Goal: Transaction & Acquisition: Purchase product/service

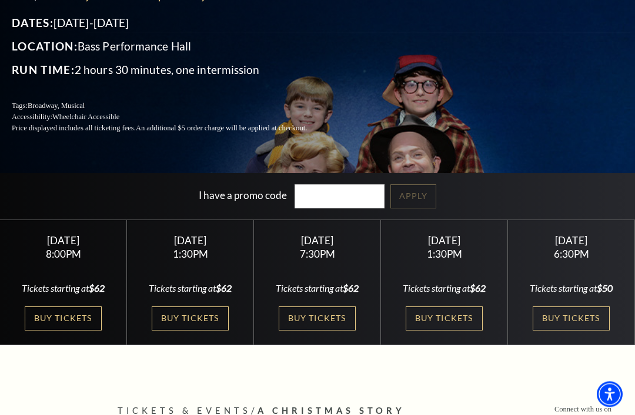
scroll to position [154, 0]
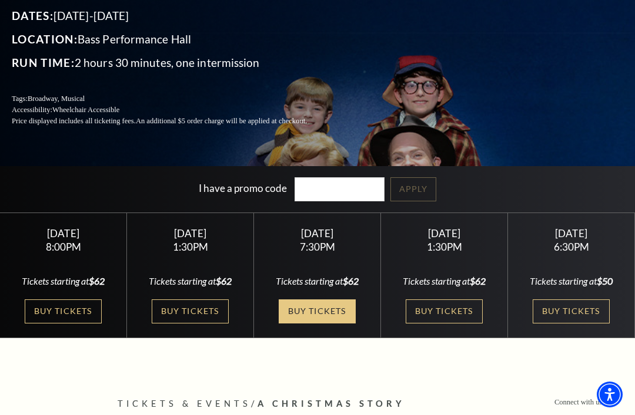
click at [314, 324] on link "Buy Tickets" at bounding box center [316, 312] width 76 height 24
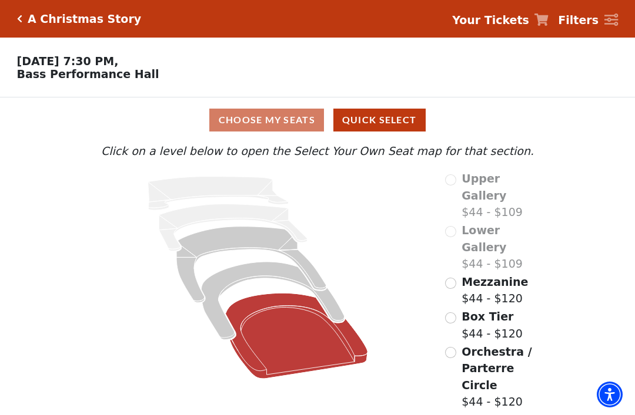
click at [290, 330] on icon "Orchestra / Parterre Circle - Seats Available: 241" at bounding box center [297, 336] width 142 height 86
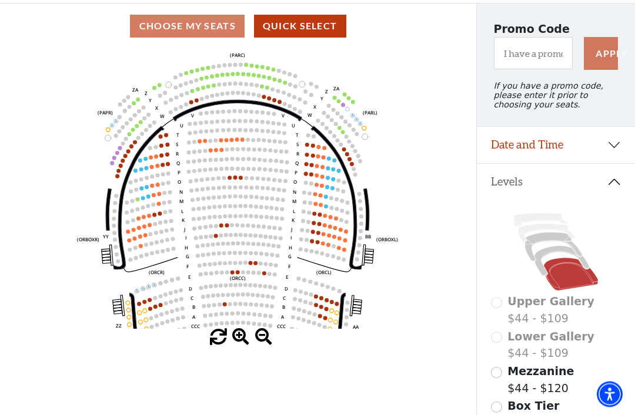
scroll to position [93, 0]
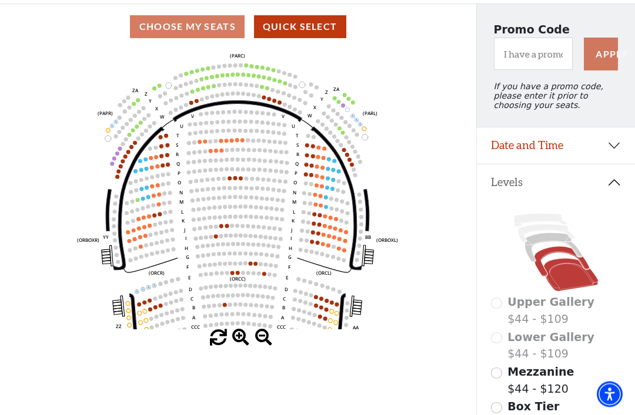
click at [554, 257] on icon at bounding box center [561, 262] width 55 height 30
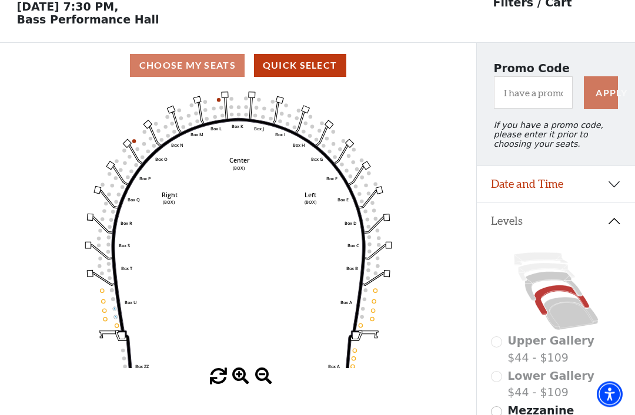
scroll to position [55, 0]
click at [548, 283] on icon at bounding box center [553, 286] width 57 height 29
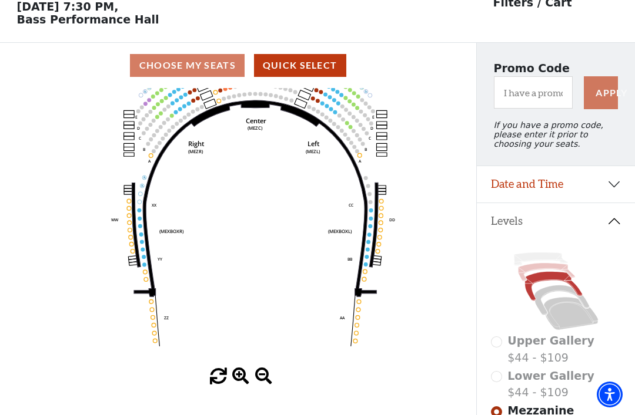
click at [543, 273] on icon at bounding box center [546, 272] width 57 height 18
click at [542, 263] on icon at bounding box center [540, 259] width 53 height 13
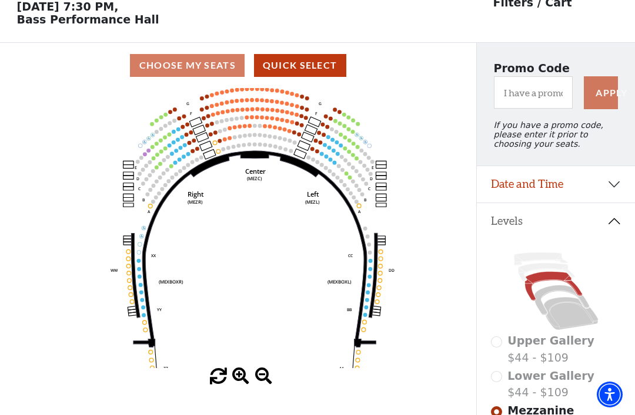
click at [612, 192] on button "Date and Time" at bounding box center [556, 184] width 158 height 36
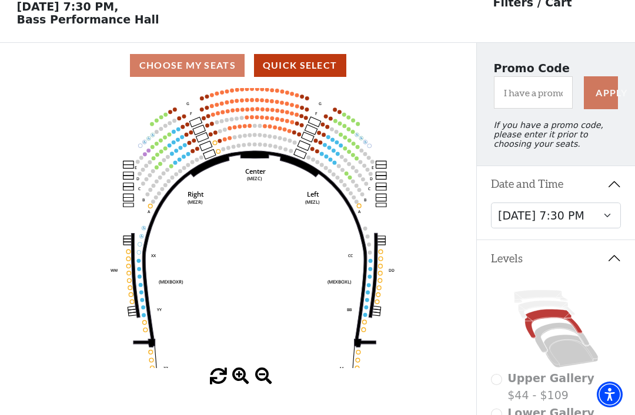
click at [605, 221] on select "Friday, December 5 at 8:00 PM Saturday, December 6 at 1:30 PM Saturday, Decembe…" at bounding box center [556, 216] width 130 height 26
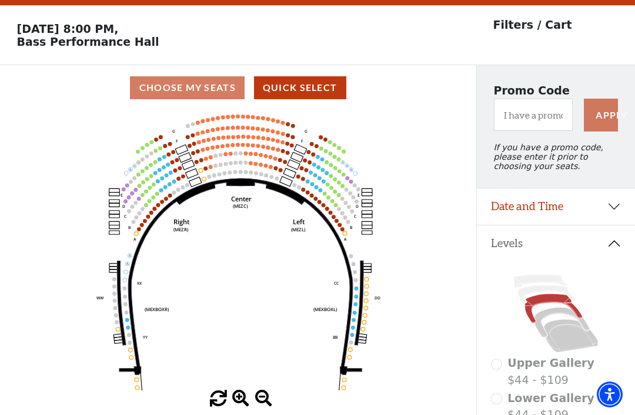
scroll to position [55, 0]
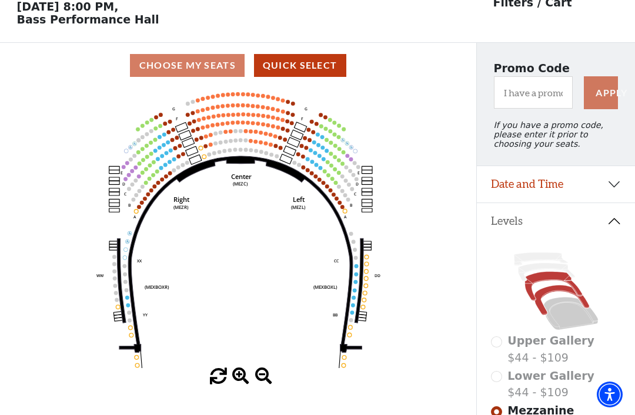
click at [556, 293] on icon at bounding box center [561, 301] width 55 height 30
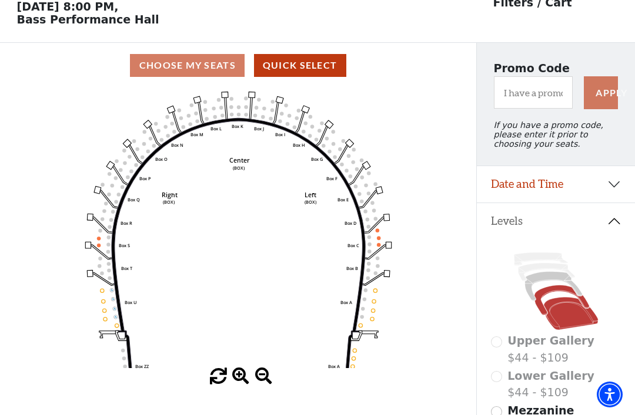
click at [569, 317] on icon at bounding box center [570, 313] width 55 height 33
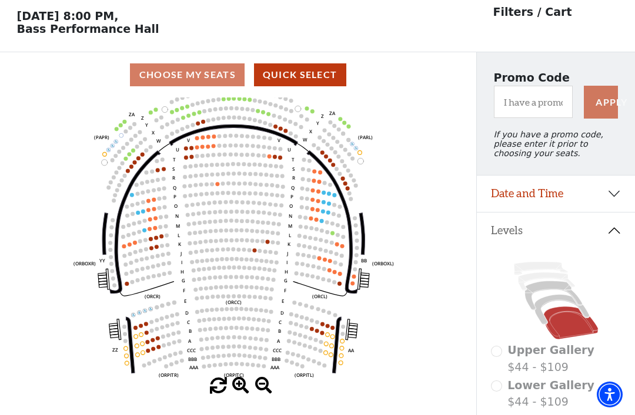
scroll to position [43, 0]
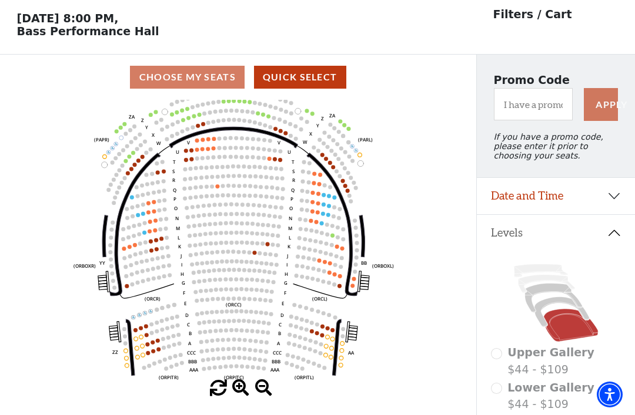
click at [242, 397] on span at bounding box center [240, 388] width 17 height 17
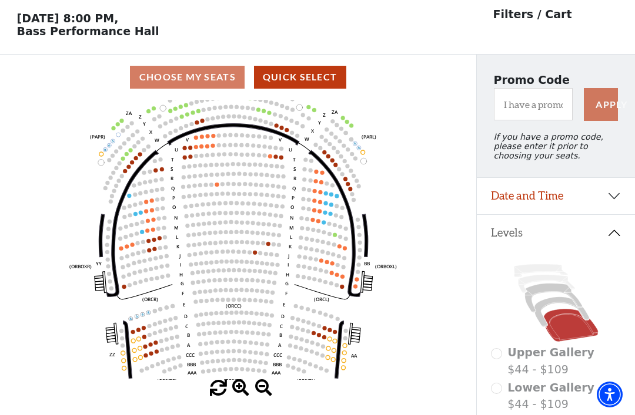
click at [240, 397] on span at bounding box center [240, 388] width 17 height 17
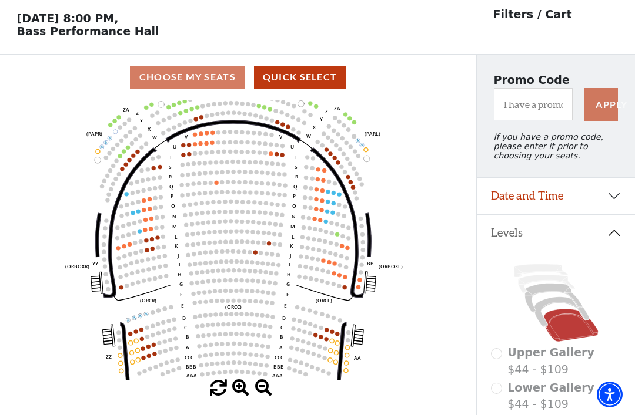
click at [241, 397] on span at bounding box center [240, 388] width 17 height 17
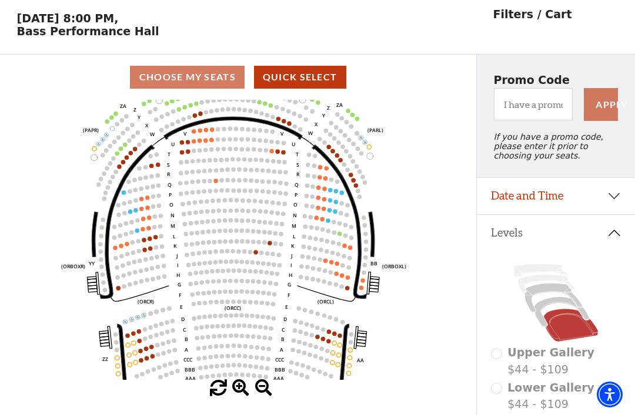
click at [241, 397] on span at bounding box center [240, 388] width 17 height 17
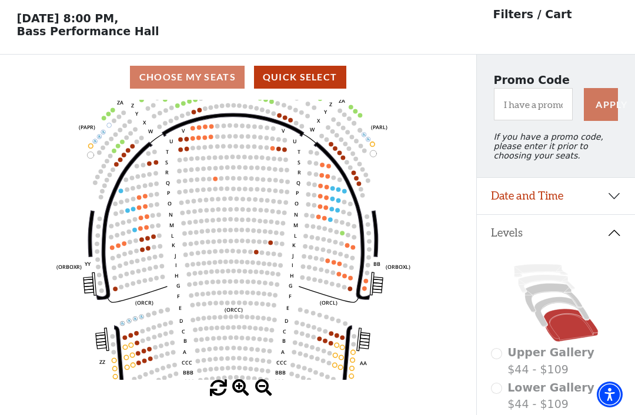
click at [243, 397] on span at bounding box center [240, 388] width 17 height 17
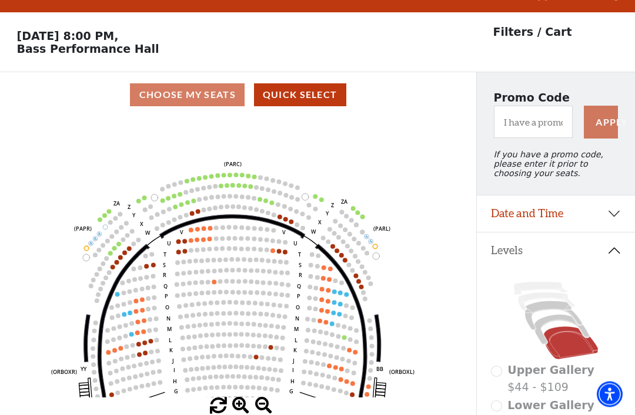
scroll to position [28, 0]
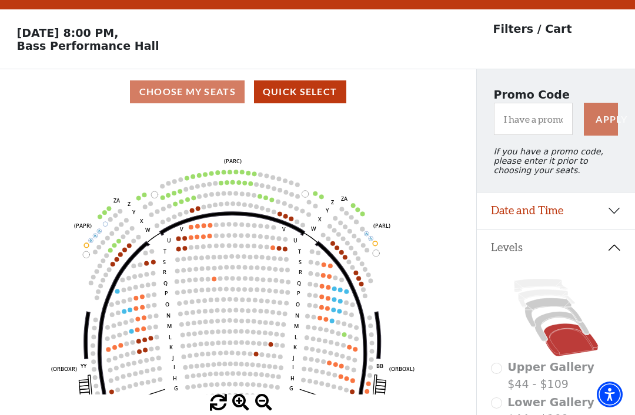
click at [571, 342] on icon at bounding box center [570, 340] width 55 height 33
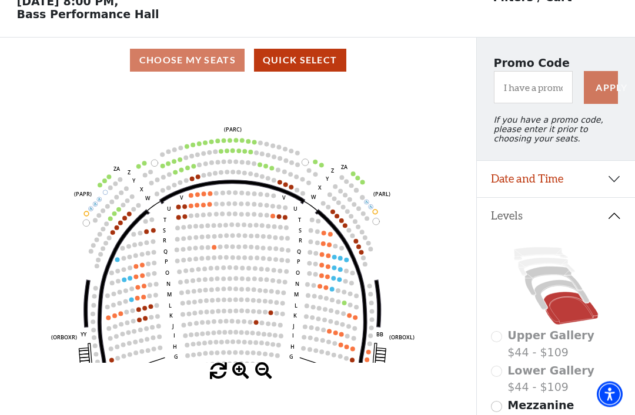
scroll to position [60, 0]
click at [552, 291] on icon at bounding box center [561, 295] width 55 height 30
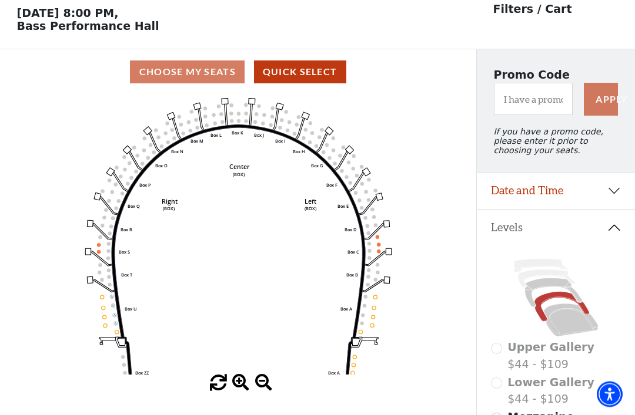
scroll to position [55, 0]
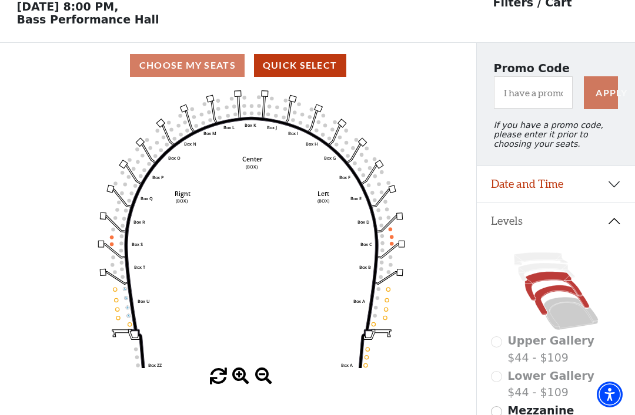
click at [546, 282] on icon at bounding box center [553, 286] width 57 height 29
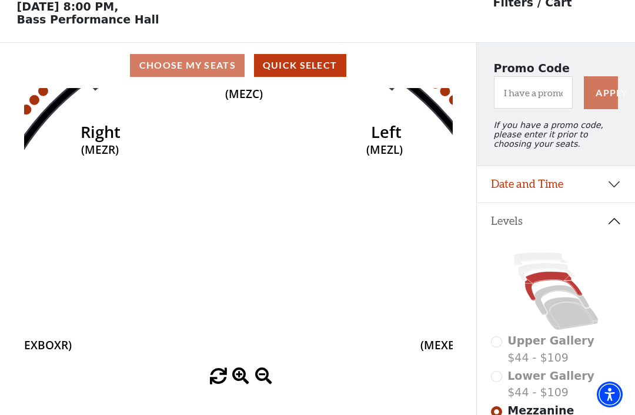
click at [323, 186] on icon "Center (MEZC) Right (MEZR) Left (MEZL) (MEXBOXR) (MEXBOXL) XX WW CC DD YY BB ZZ…" at bounding box center [238, 228] width 428 height 280
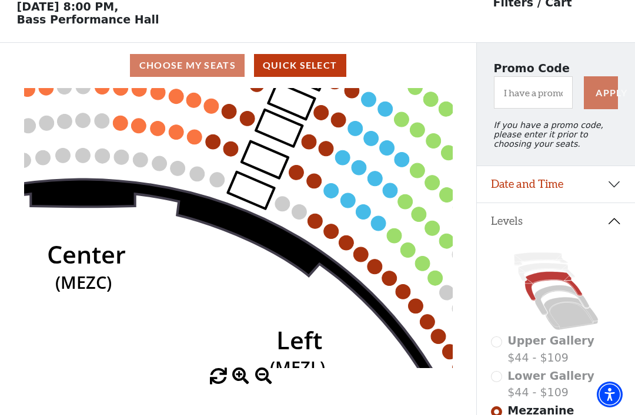
click at [317, 221] on circle at bounding box center [314, 221] width 15 height 15
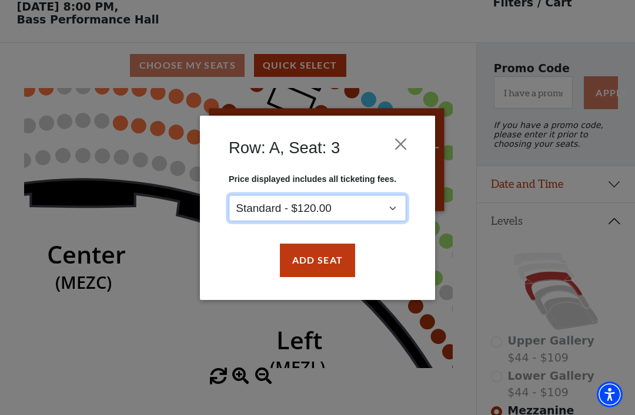
click at [392, 212] on select "Standard - $120.00" at bounding box center [317, 208] width 177 height 26
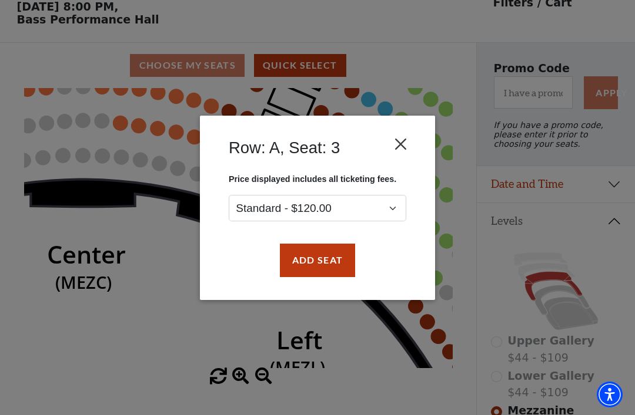
click at [402, 145] on button "Close" at bounding box center [401, 144] width 22 height 22
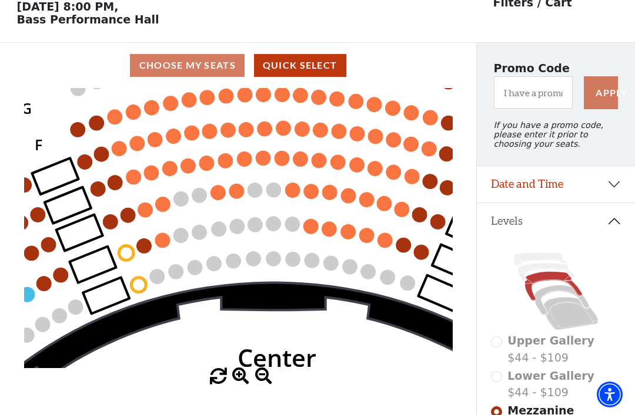
click at [309, 229] on circle at bounding box center [310, 226] width 15 height 15
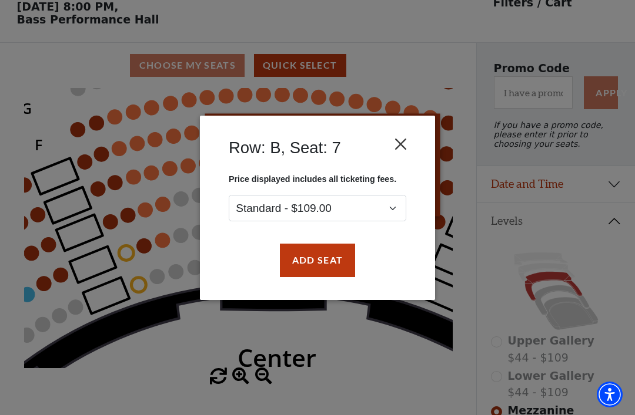
click at [401, 146] on button "Close" at bounding box center [401, 144] width 22 height 22
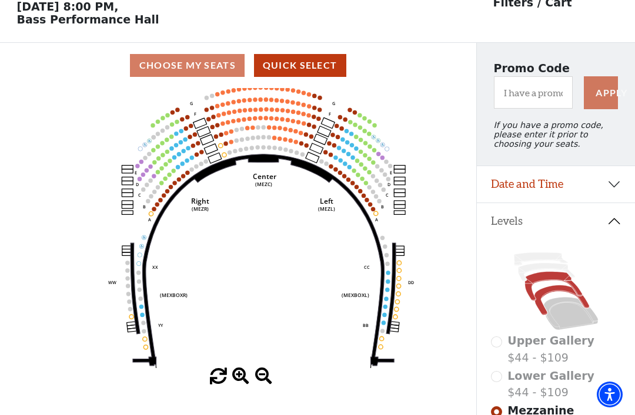
click at [551, 298] on icon at bounding box center [561, 301] width 55 height 30
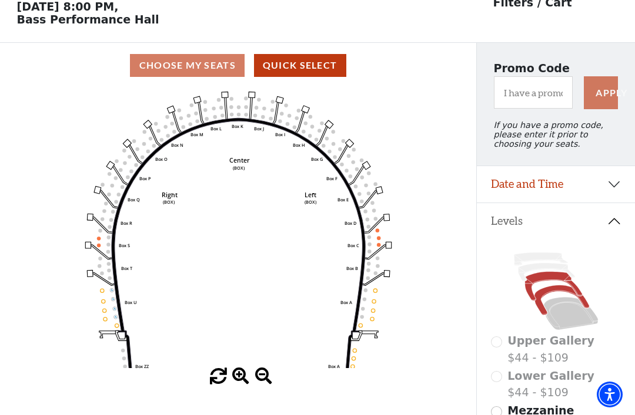
click at [549, 281] on icon at bounding box center [553, 286] width 57 height 29
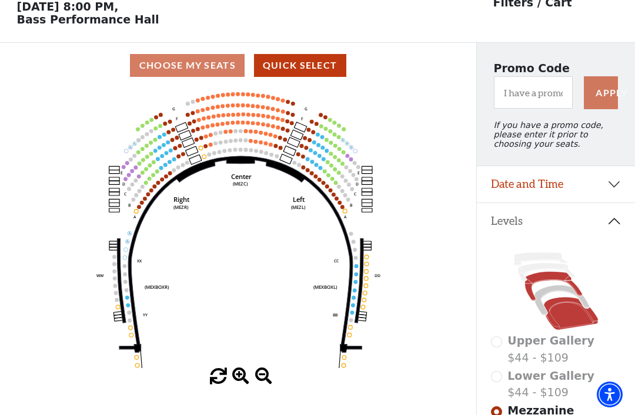
click at [569, 316] on icon at bounding box center [570, 313] width 55 height 33
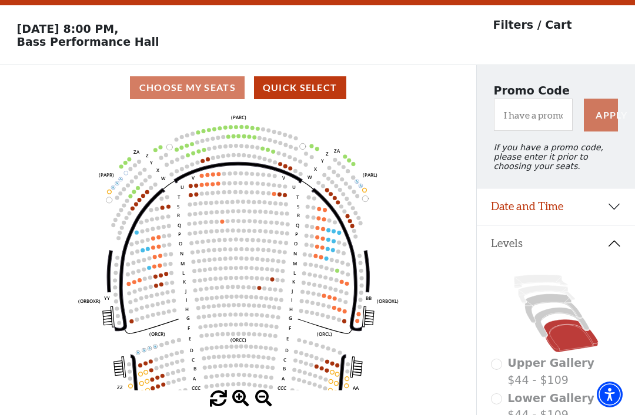
scroll to position [29, 0]
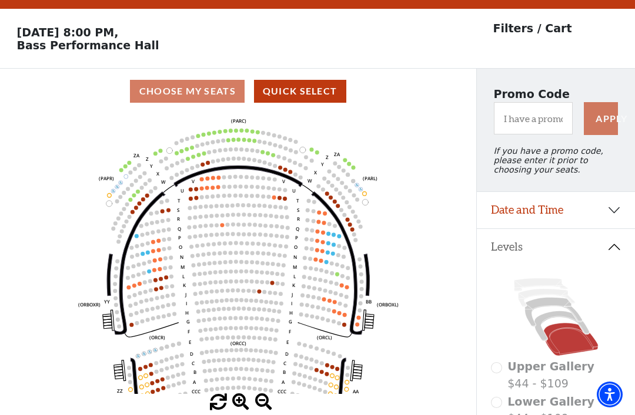
click at [613, 214] on button "Date and Time" at bounding box center [556, 210] width 158 height 36
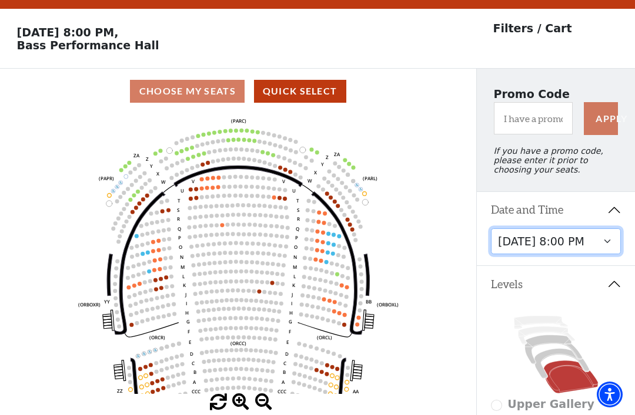
click at [608, 247] on select "Friday, December 5 at 8:00 PM Saturday, December 6 at 1:30 PM Saturday, Decembe…" at bounding box center [556, 242] width 130 height 26
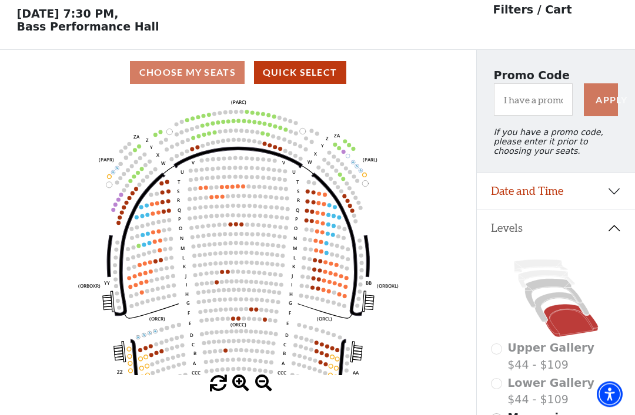
scroll to position [55, 0]
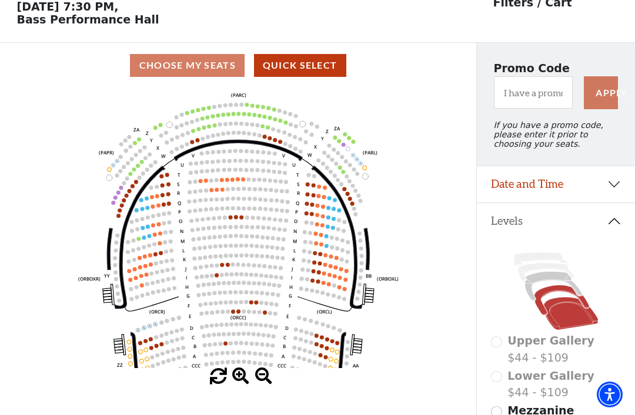
click at [553, 293] on icon at bounding box center [561, 301] width 55 height 30
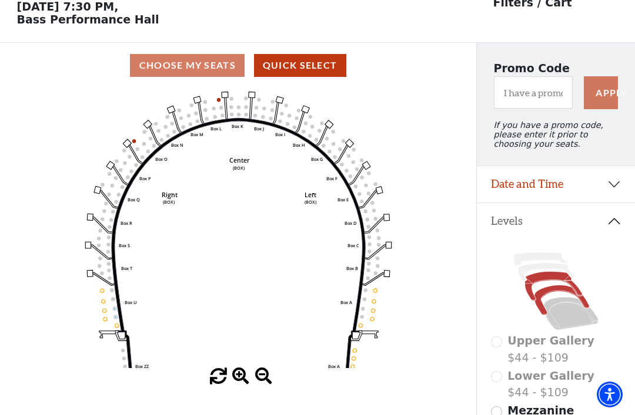
click at [548, 283] on icon at bounding box center [553, 286] width 57 height 29
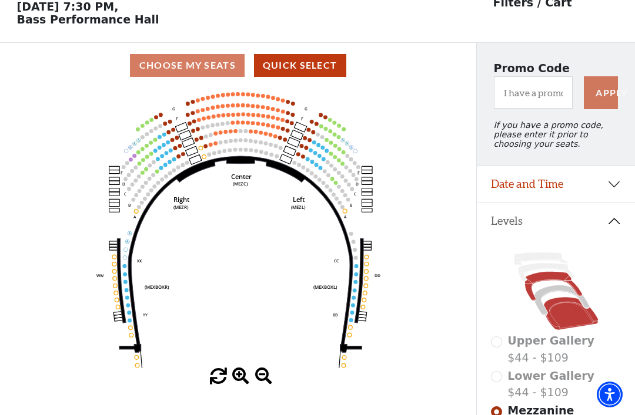
click at [567, 317] on icon at bounding box center [570, 313] width 55 height 33
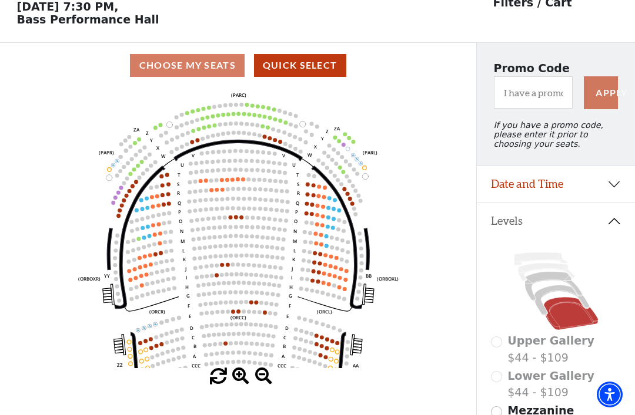
click at [612, 190] on button "Date and Time" at bounding box center [556, 184] width 158 height 36
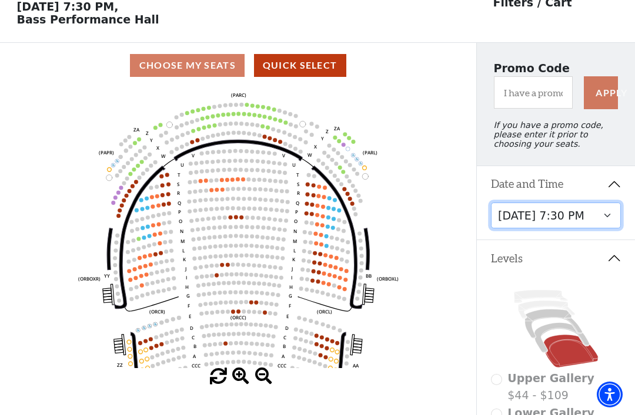
click at [608, 222] on select "Friday, December 5 at 8:00 PM Saturday, December 6 at 1:30 PM Saturday, Decembe…" at bounding box center [556, 216] width 130 height 26
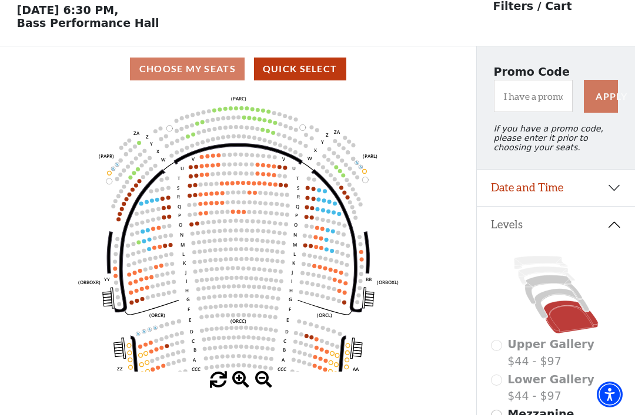
scroll to position [55, 0]
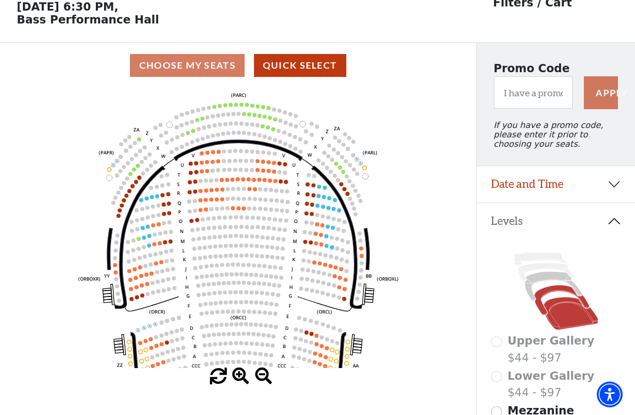
click at [550, 297] on icon at bounding box center [561, 301] width 55 height 30
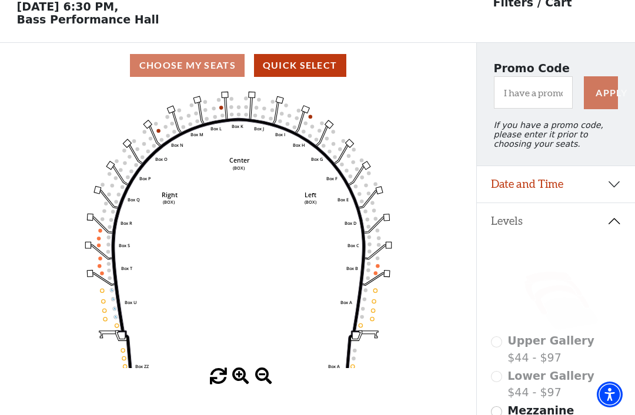
click at [548, 284] on icon at bounding box center [553, 286] width 57 height 29
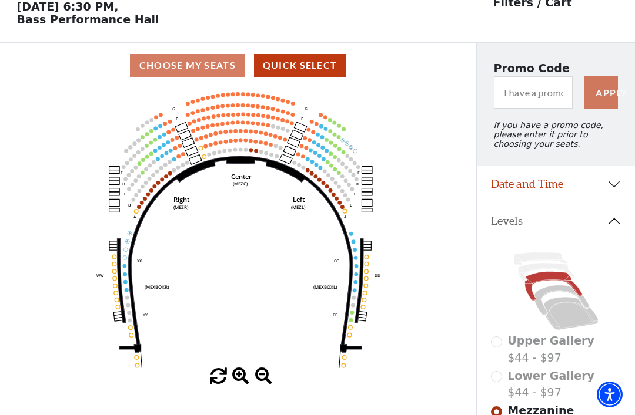
click at [614, 193] on button "Date and Time" at bounding box center [556, 184] width 158 height 36
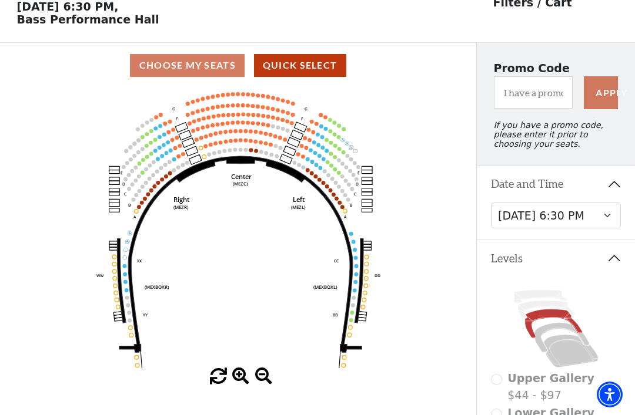
click at [608, 221] on select "Friday, December 5 at 8:00 PM Saturday, December 6 at 1:30 PM Saturday, Decembe…" at bounding box center [556, 216] width 130 height 26
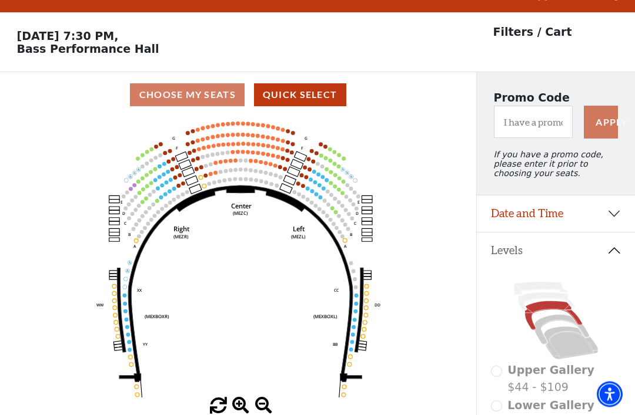
scroll to position [55, 0]
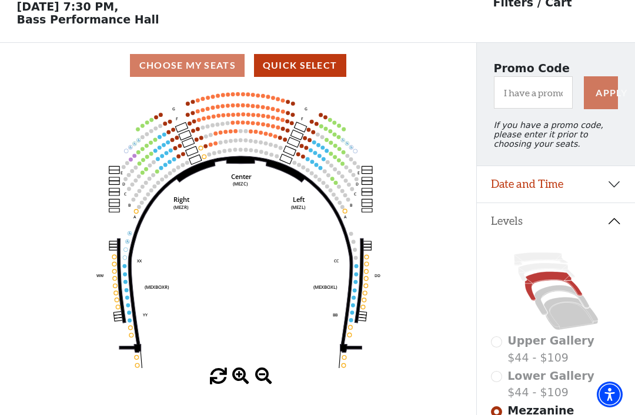
click at [610, 192] on button "Date and Time" at bounding box center [556, 184] width 158 height 36
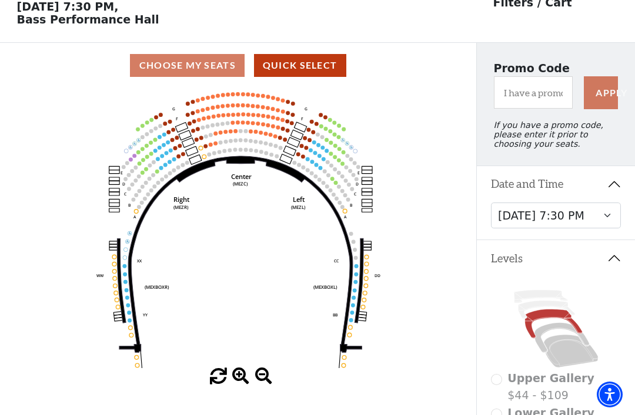
click at [613, 192] on button "Date and Time" at bounding box center [556, 184] width 158 height 36
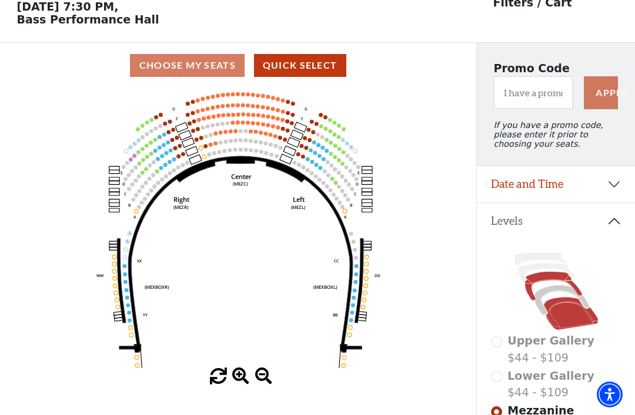
click at [568, 321] on icon at bounding box center [570, 313] width 55 height 33
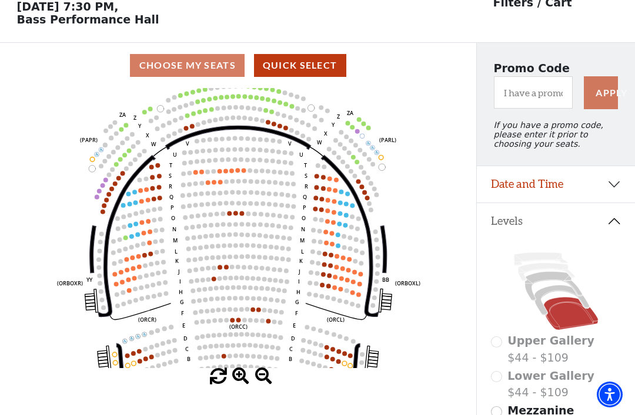
click at [236, 211] on circle at bounding box center [235, 213] width 5 height 5
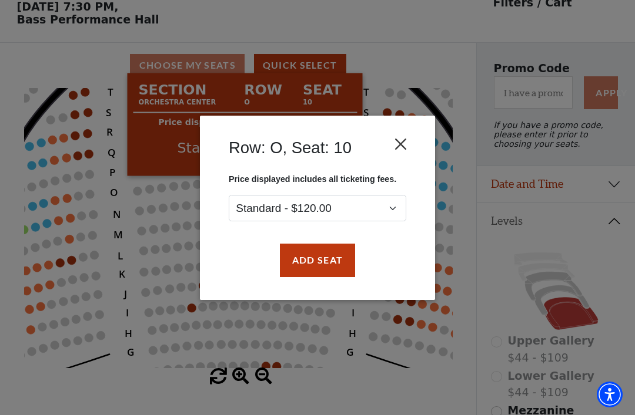
click at [402, 145] on button "Close" at bounding box center [401, 144] width 22 height 22
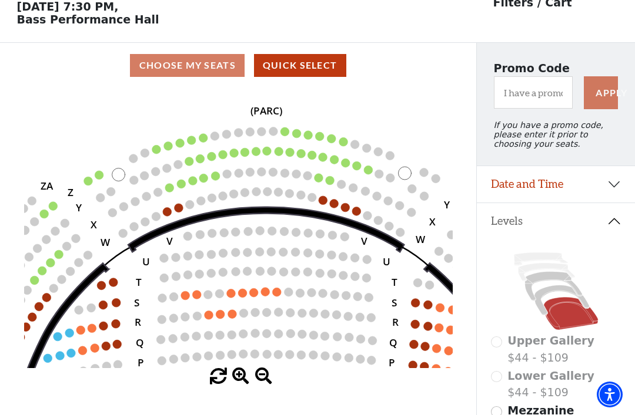
click at [219, 178] on circle at bounding box center [215, 176] width 9 height 9
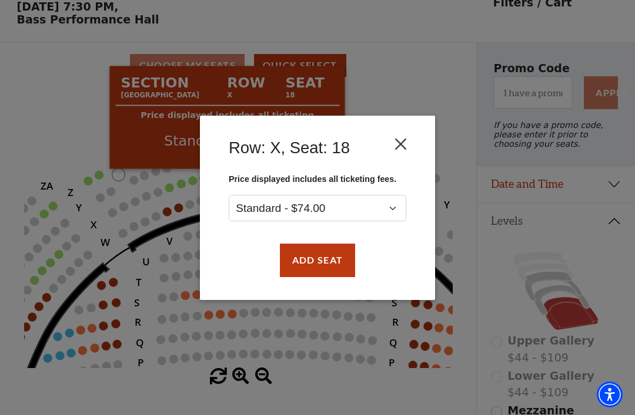
click at [400, 144] on button "Close" at bounding box center [401, 144] width 22 height 22
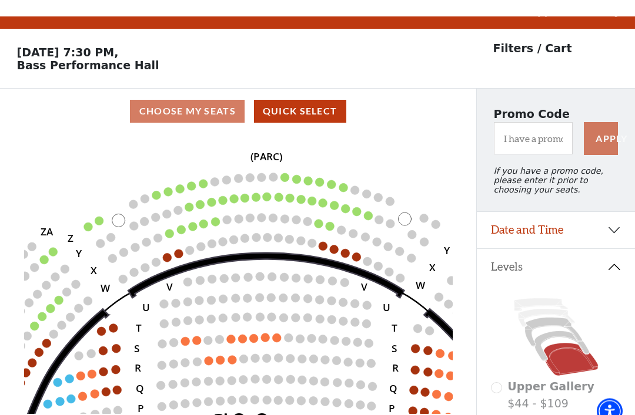
scroll to position [0, 0]
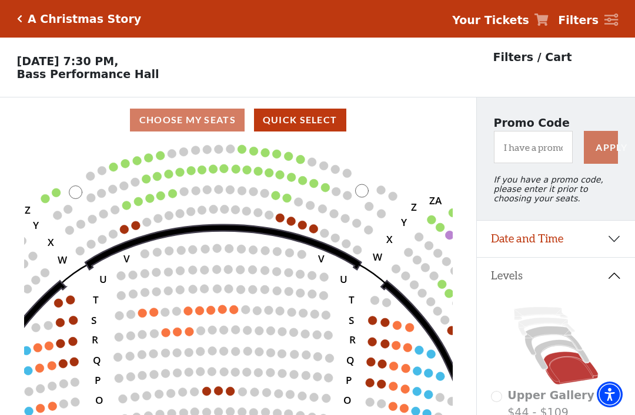
click at [282, 220] on circle at bounding box center [279, 218] width 9 height 9
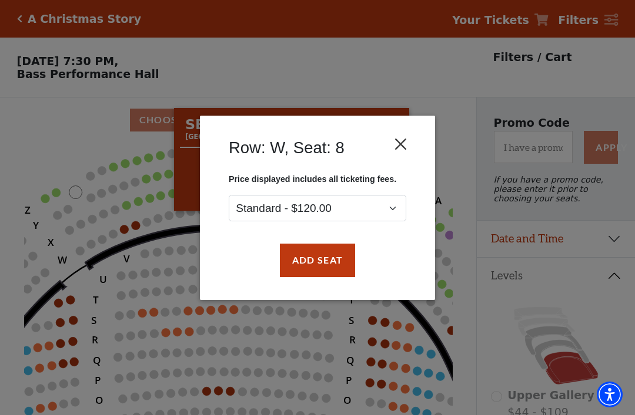
click at [398, 146] on button "Close" at bounding box center [401, 144] width 22 height 22
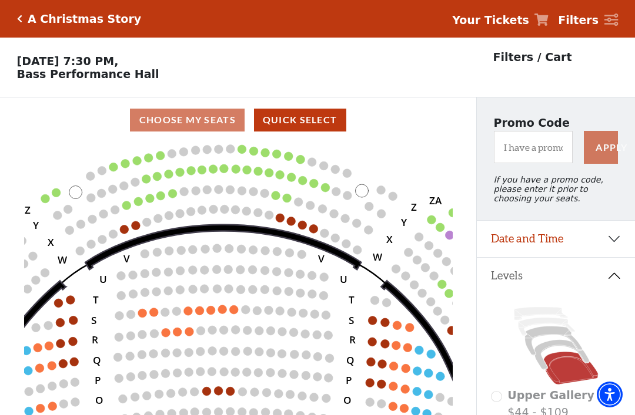
click at [280, 220] on circle at bounding box center [279, 218] width 9 height 9
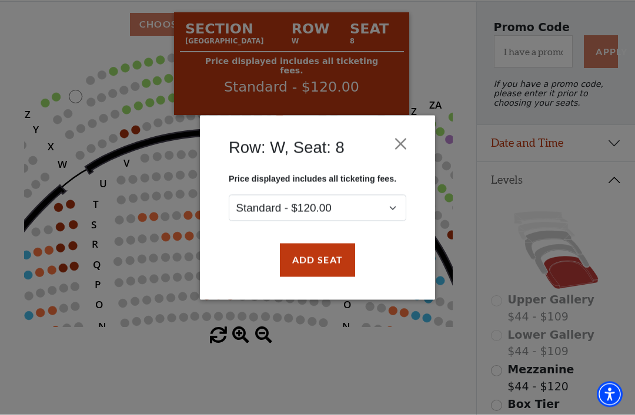
scroll to position [100, 0]
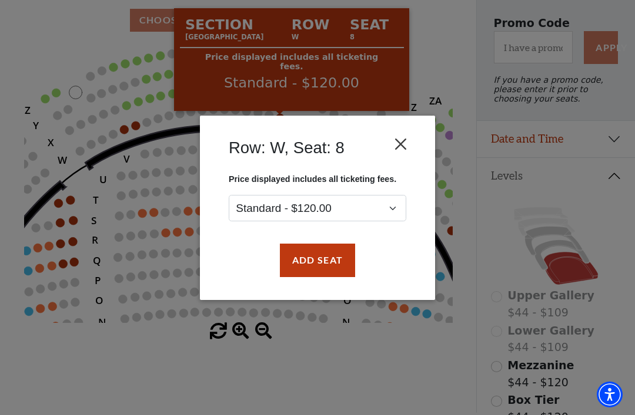
click at [401, 145] on button "Close" at bounding box center [401, 144] width 22 height 22
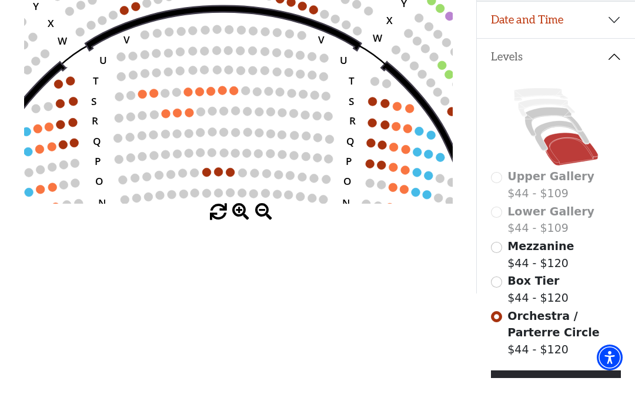
scroll to position [220, 0]
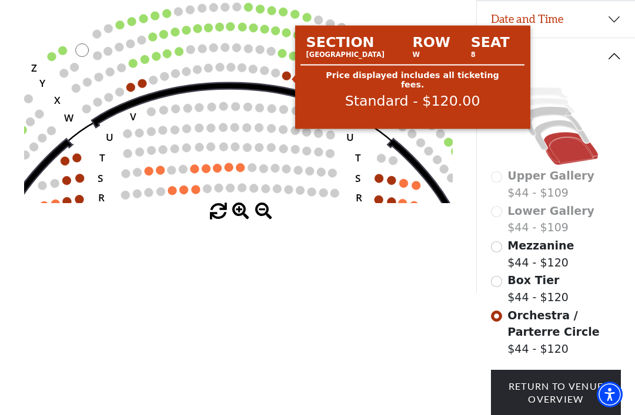
click at [285, 79] on circle at bounding box center [285, 76] width 9 height 9
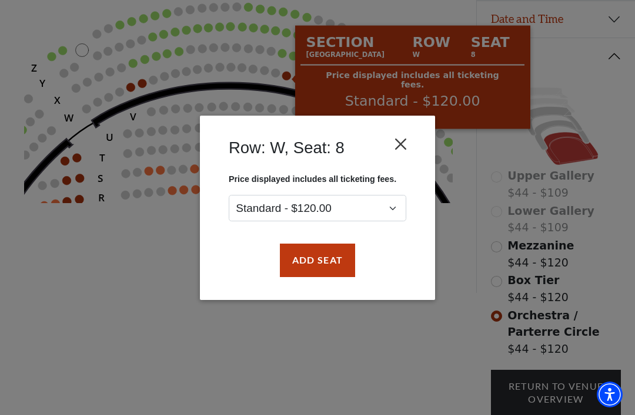
click at [402, 144] on button "Close" at bounding box center [401, 144] width 22 height 22
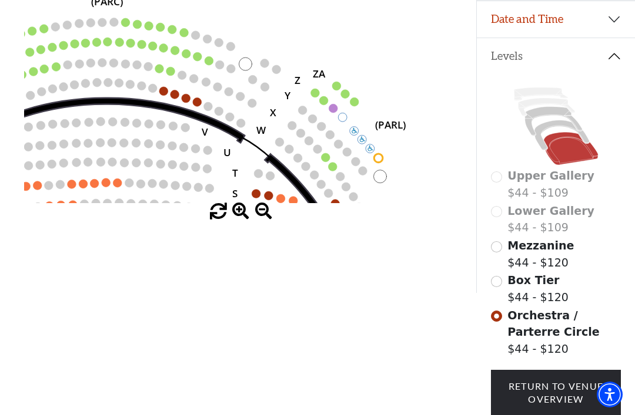
click at [316, 94] on circle at bounding box center [314, 93] width 9 height 9
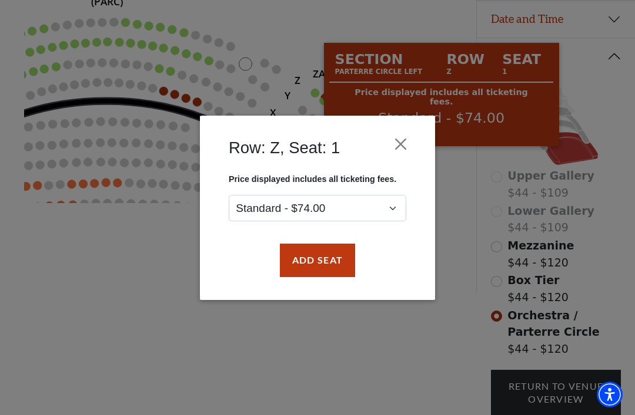
click at [399, 144] on button "Close" at bounding box center [401, 144] width 22 height 22
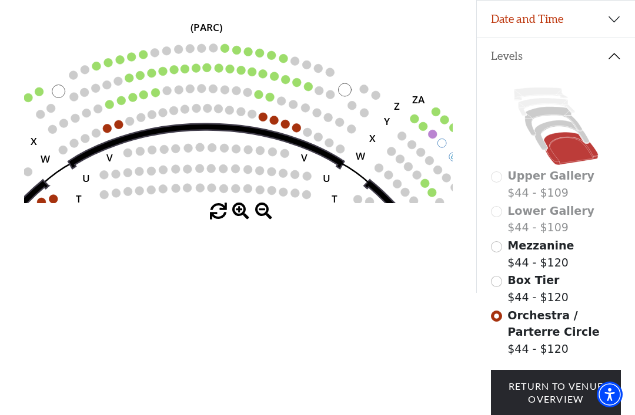
click at [246, 54] on circle at bounding box center [247, 52] width 9 height 9
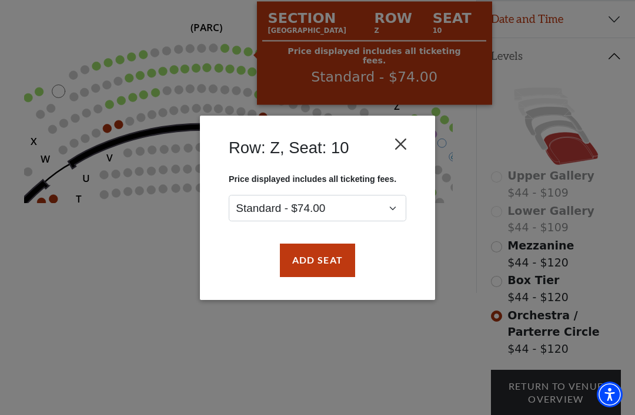
click at [405, 146] on button "Close" at bounding box center [401, 144] width 22 height 22
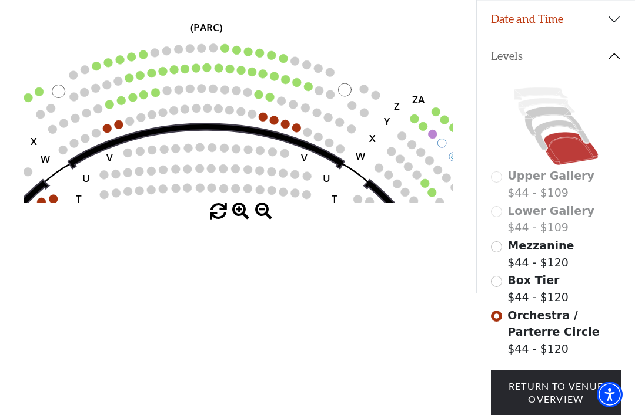
click at [320, 71] on circle at bounding box center [317, 68] width 9 height 9
click at [285, 61] on circle at bounding box center [282, 58] width 9 height 9
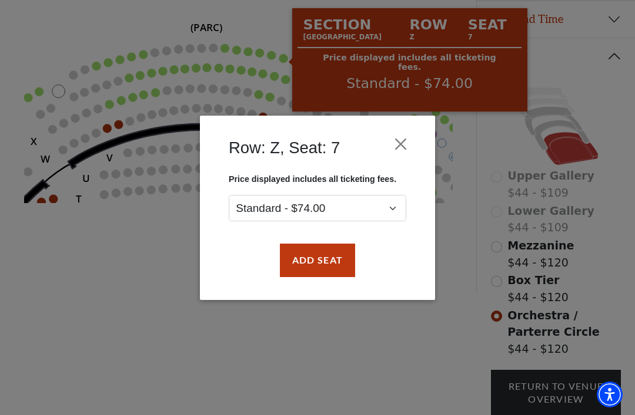
click at [95, 299] on div "Row: Z, Seat: 7 Price displayed includes all ticketing fees. Standard - $74.00 …" at bounding box center [317, 207] width 635 height 415
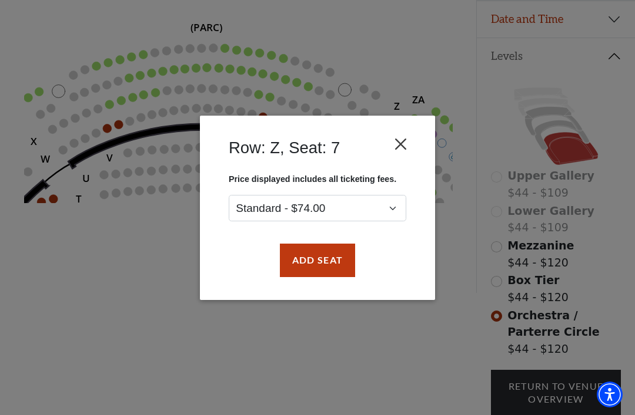
click at [398, 145] on button "Close" at bounding box center [401, 144] width 22 height 22
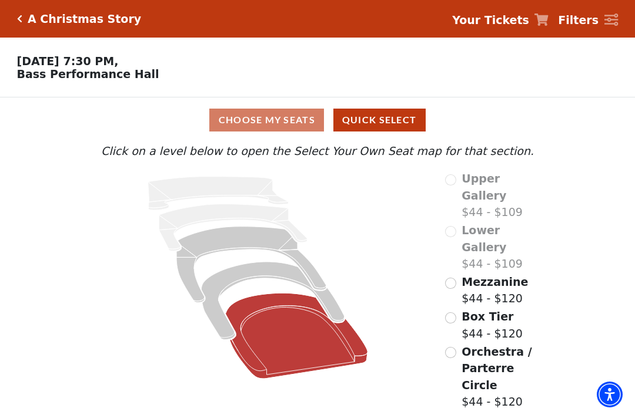
click at [286, 324] on icon "Orchestra / Parterre Circle - Seats Available: 241" at bounding box center [297, 336] width 142 height 86
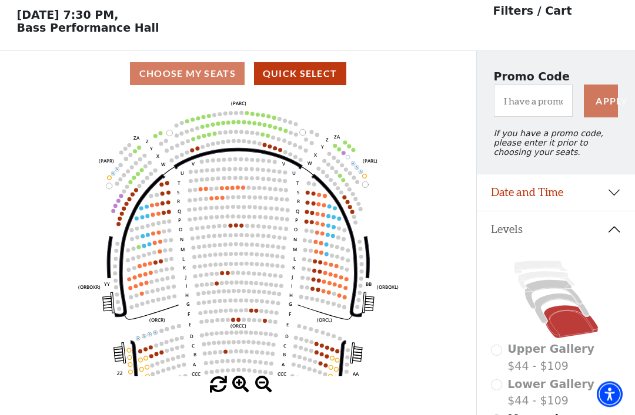
scroll to position [55, 0]
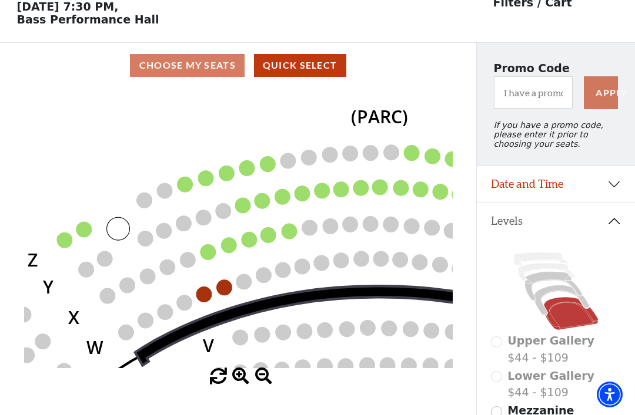
click at [188, 185] on circle at bounding box center [184, 184] width 15 height 15
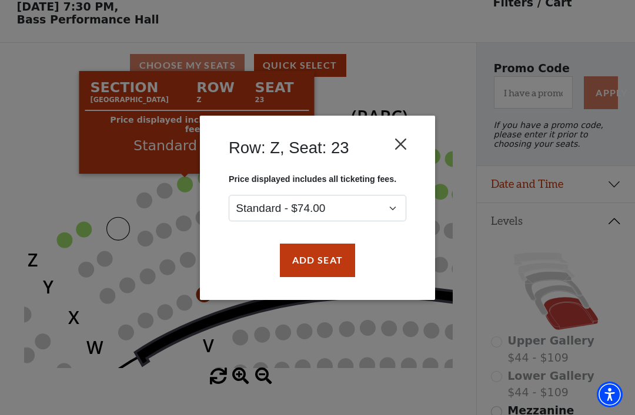
click at [402, 145] on button "Close" at bounding box center [401, 144] width 22 height 22
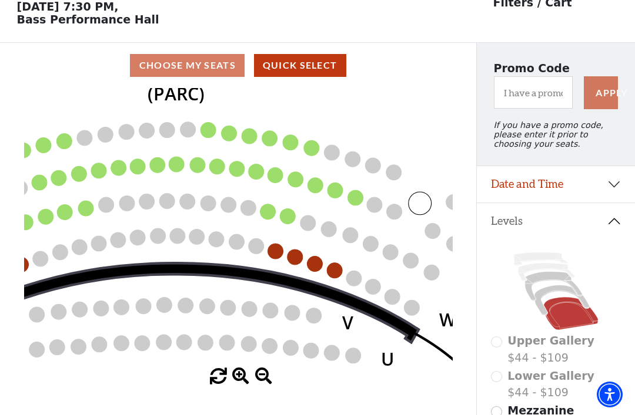
click at [291, 145] on circle at bounding box center [290, 142] width 15 height 15
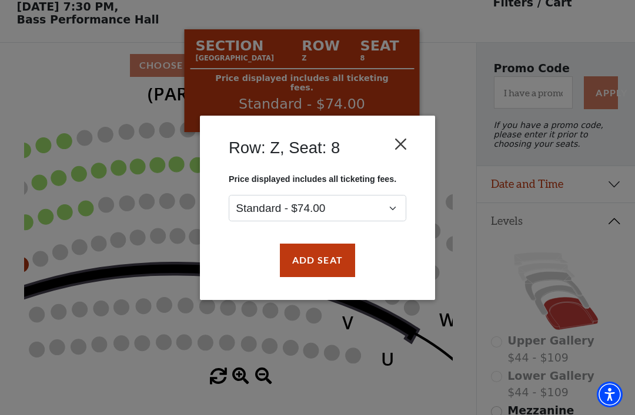
click at [398, 150] on button "Close" at bounding box center [401, 144] width 22 height 22
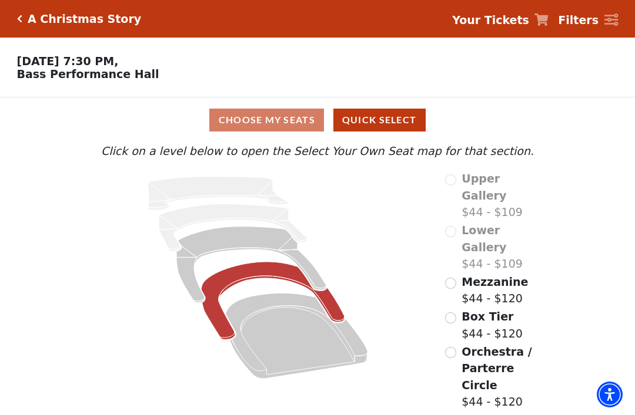
click at [256, 271] on icon "Box Tier - Seats Available: 20" at bounding box center [272, 301] width 143 height 78
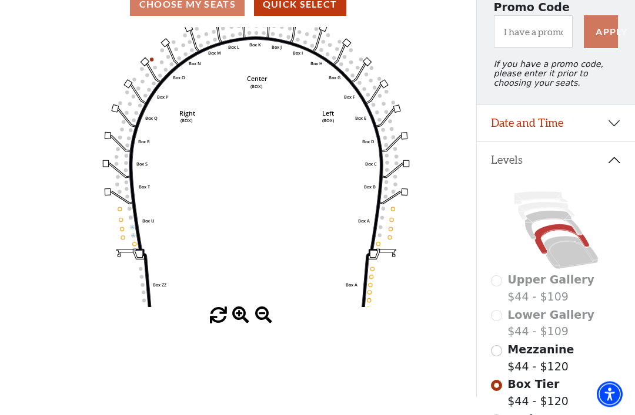
scroll to position [105, 0]
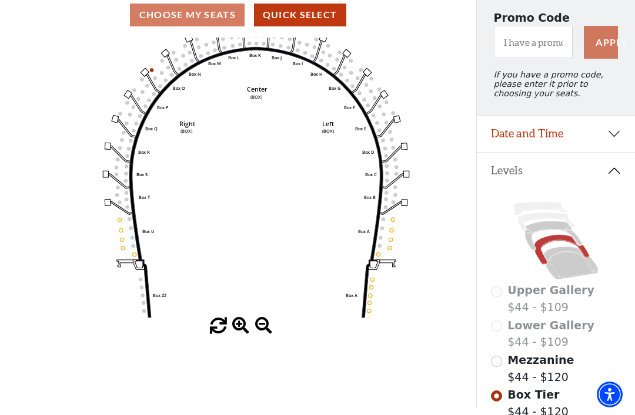
click at [498, 365] on input "Mezzanine$44 - $120\a" at bounding box center [496, 361] width 11 height 11
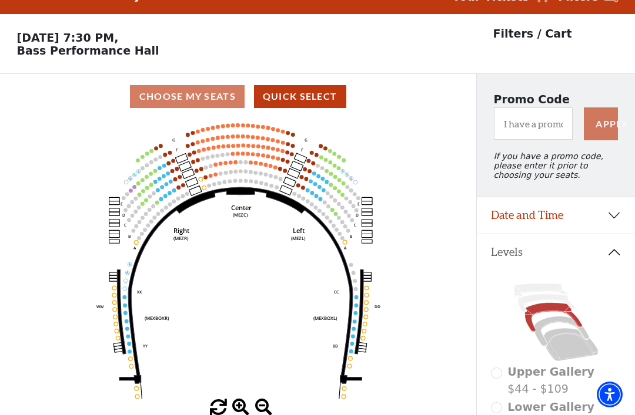
scroll to position [55, 0]
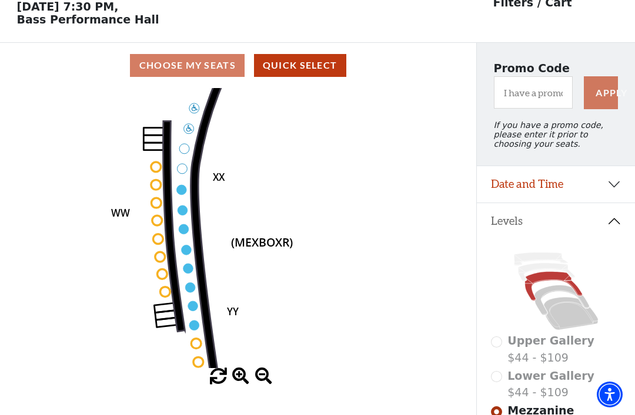
click at [184, 190] on circle at bounding box center [181, 190] width 10 height 10
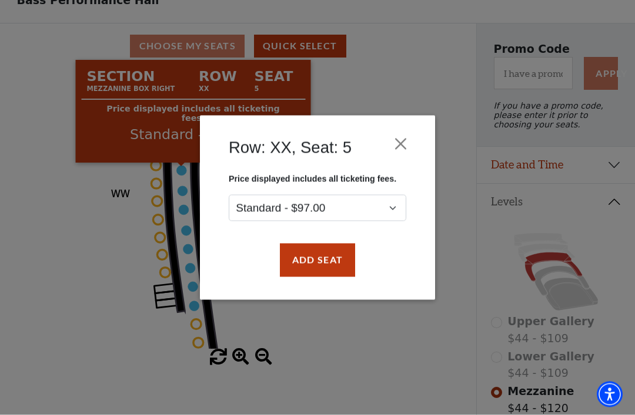
click at [399, 144] on button "Close" at bounding box center [401, 144] width 22 height 22
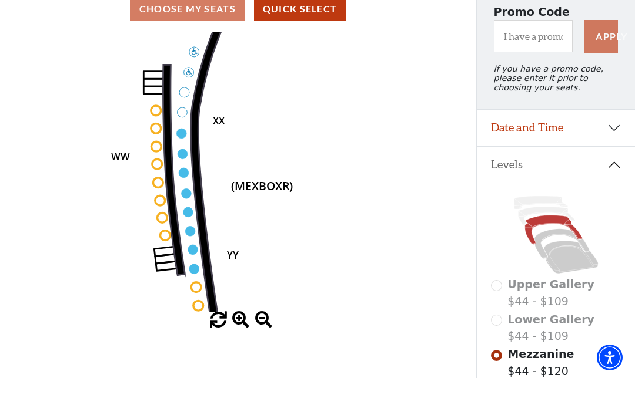
scroll to position [112, 0]
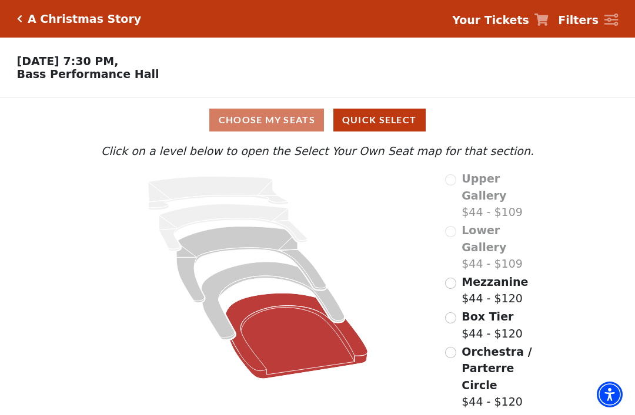
click at [286, 331] on icon "Orchestra / Parterre Circle - Seats Available: 241" at bounding box center [297, 336] width 142 height 86
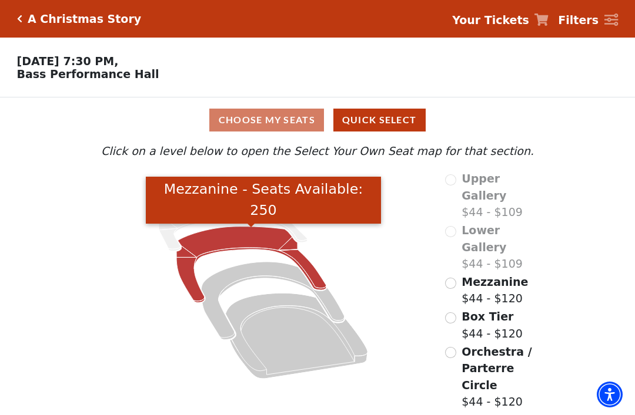
click at [233, 239] on icon "Mezzanine - Seats Available: 250" at bounding box center [251, 265] width 150 height 76
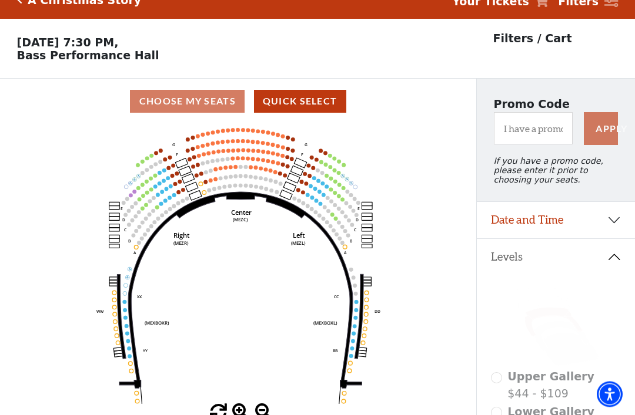
scroll to position [55, 0]
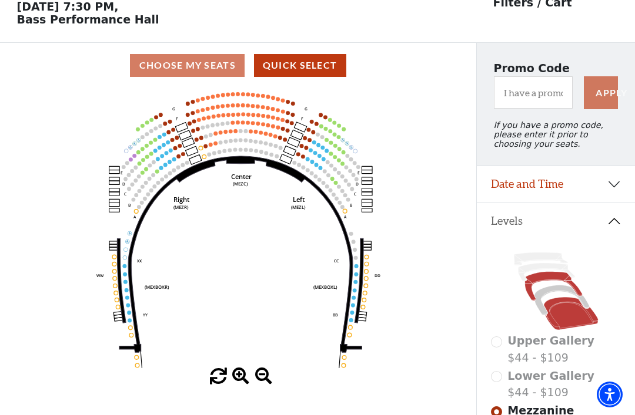
click at [568, 320] on icon at bounding box center [570, 313] width 55 height 33
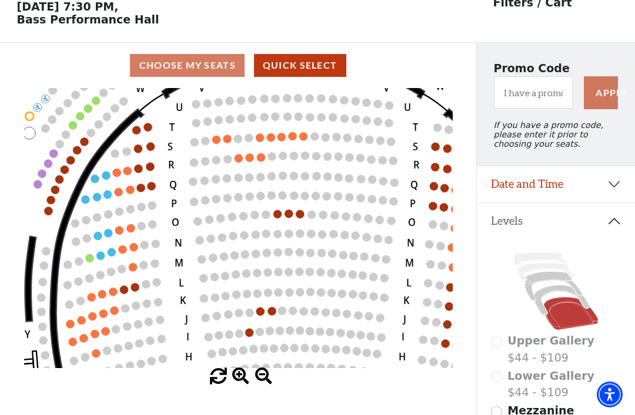
click at [333, 182] on icon "Left (ORPITL) Right (ORPITR) Center (ORPITC) ZZ AA YY BB ZA ZA (ORCL) (ORCR) (O…" at bounding box center [238, 228] width 428 height 280
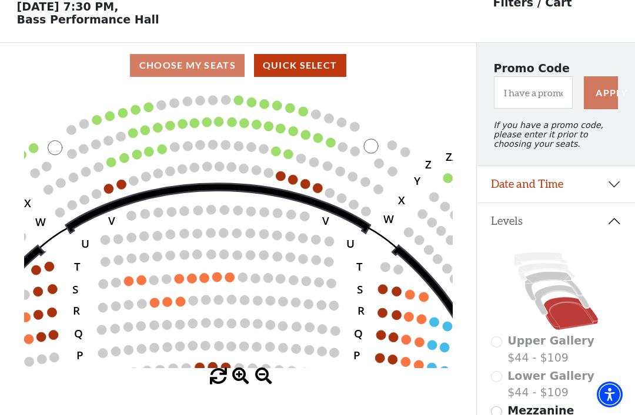
click at [282, 180] on circle at bounding box center [280, 176] width 9 height 9
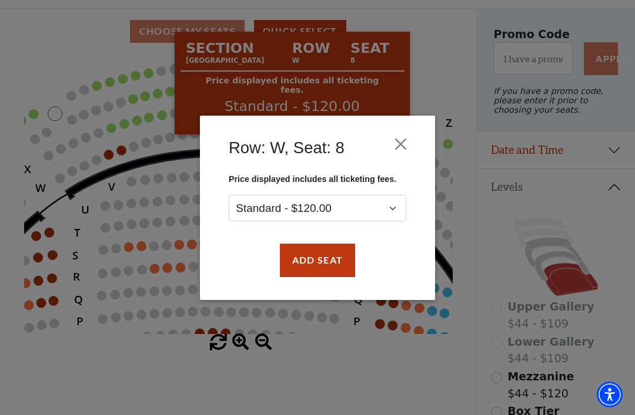
scroll to position [88, 0]
click at [401, 141] on button "Close" at bounding box center [401, 144] width 22 height 22
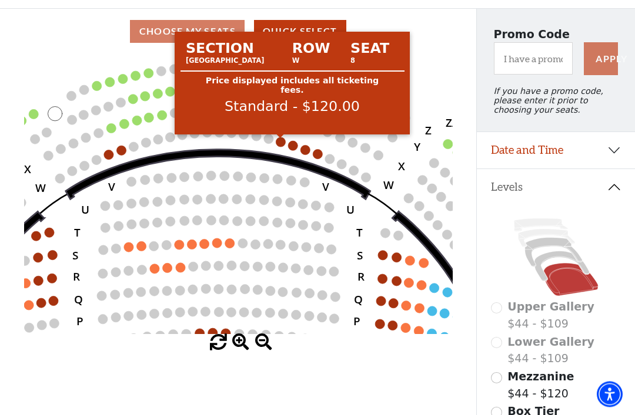
scroll to position [89, 0]
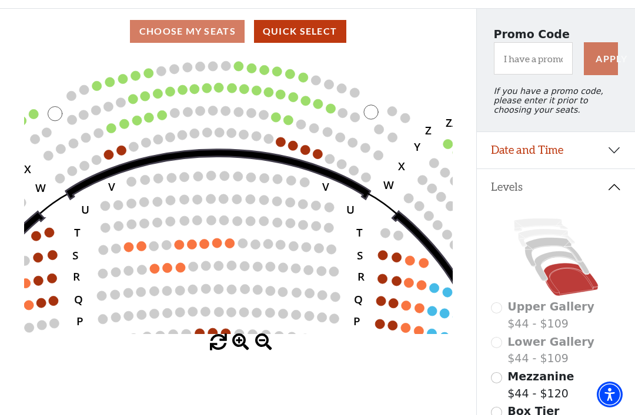
click at [295, 149] on circle at bounding box center [292, 145] width 9 height 9
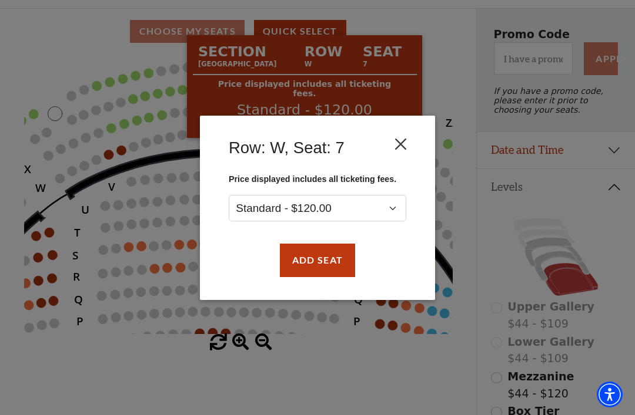
click at [405, 141] on button "Close" at bounding box center [401, 144] width 22 height 22
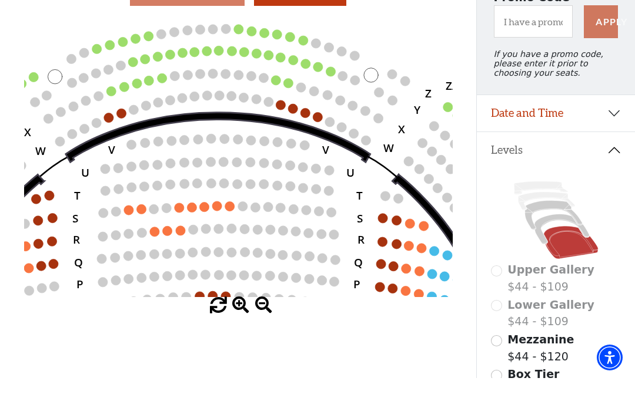
scroll to position [126, 0]
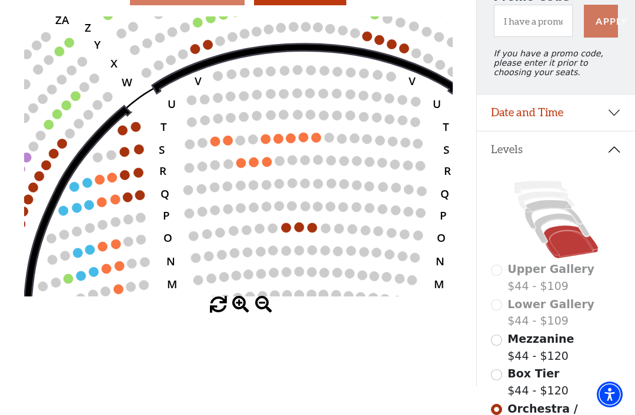
click at [317, 142] on circle at bounding box center [315, 137] width 9 height 9
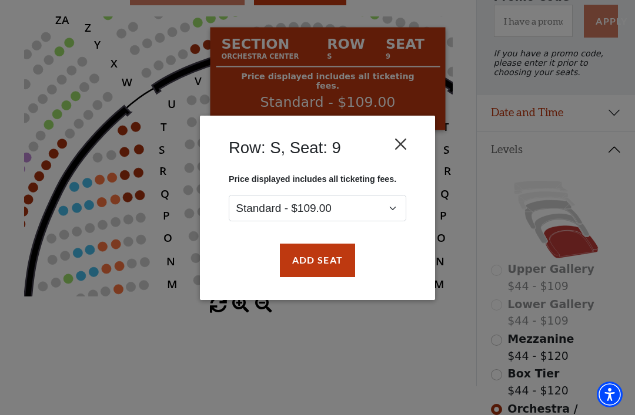
click at [395, 147] on button "Close" at bounding box center [401, 144] width 22 height 22
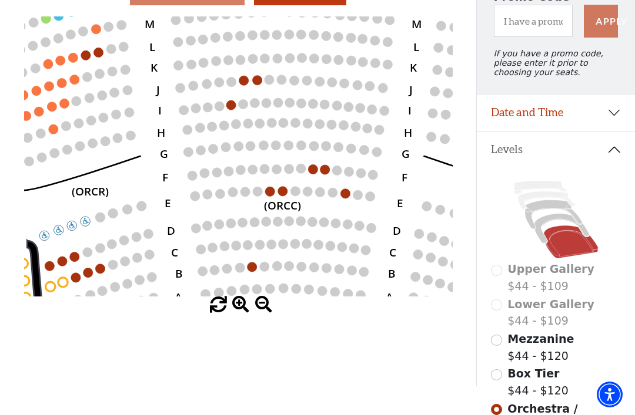
click at [281, 192] on circle at bounding box center [281, 190] width 9 height 9
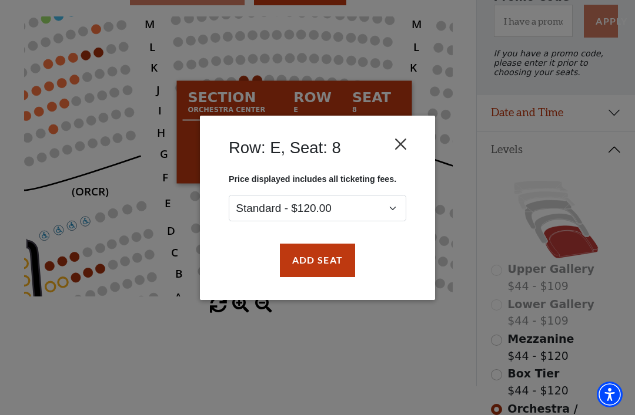
click at [402, 147] on button "Close" at bounding box center [401, 144] width 22 height 22
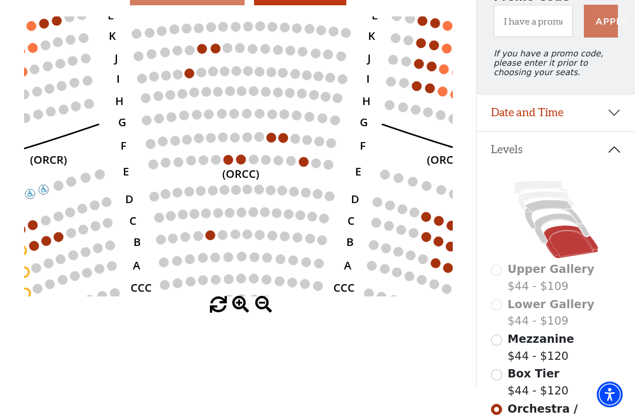
click at [231, 160] on circle at bounding box center [227, 159] width 9 height 9
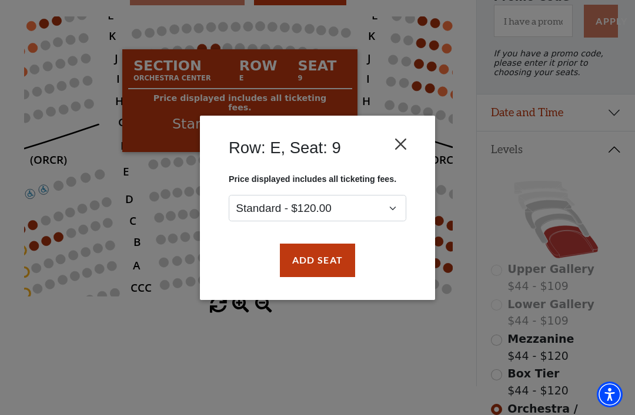
click at [401, 144] on button "Close" at bounding box center [401, 144] width 22 height 22
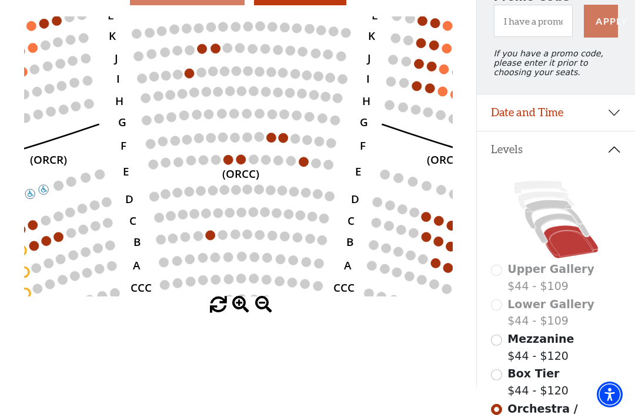
click at [242, 163] on circle at bounding box center [240, 159] width 9 height 9
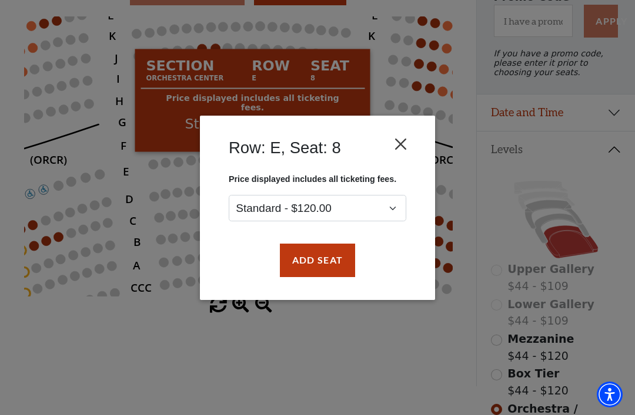
click at [401, 152] on button "Close" at bounding box center [401, 144] width 22 height 22
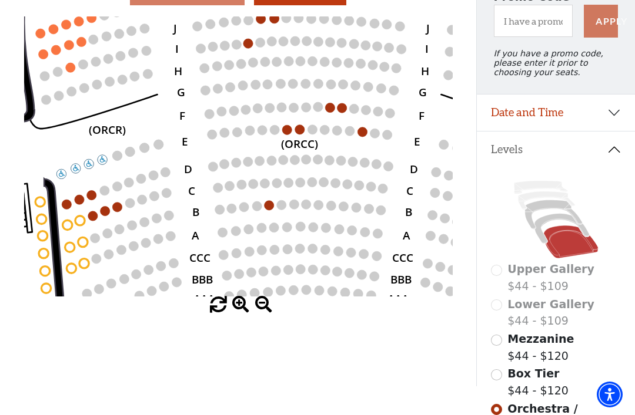
click at [84, 222] on circle at bounding box center [79, 220] width 9 height 9
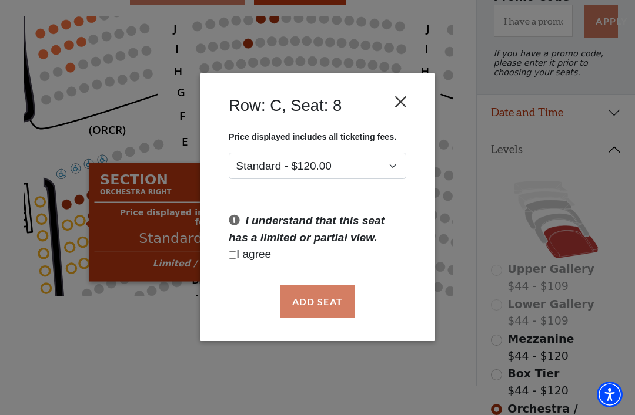
click at [400, 102] on button "Close" at bounding box center [401, 102] width 22 height 22
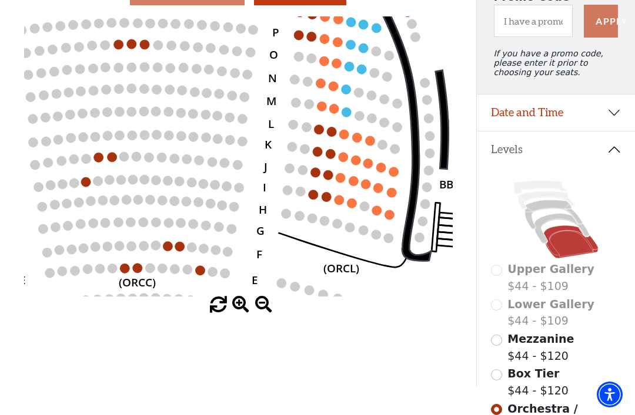
click at [390, 219] on circle at bounding box center [388, 214] width 9 height 9
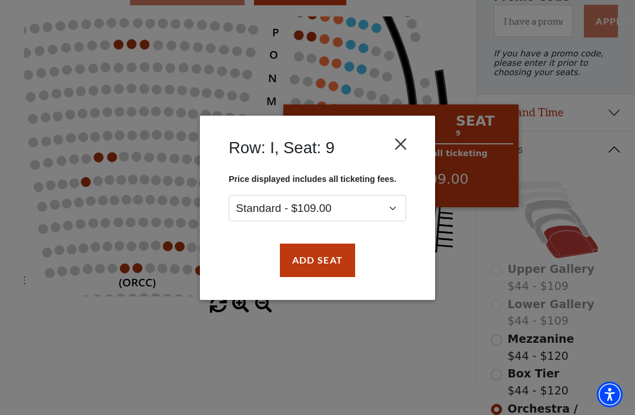
click at [398, 143] on button "Close" at bounding box center [401, 144] width 22 height 22
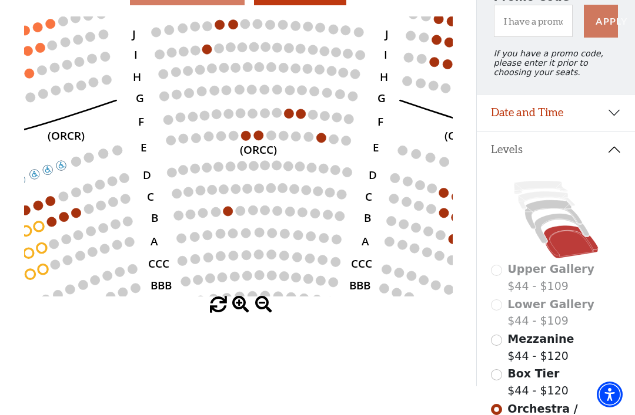
click at [611, 120] on button "Date and Time" at bounding box center [556, 113] width 158 height 36
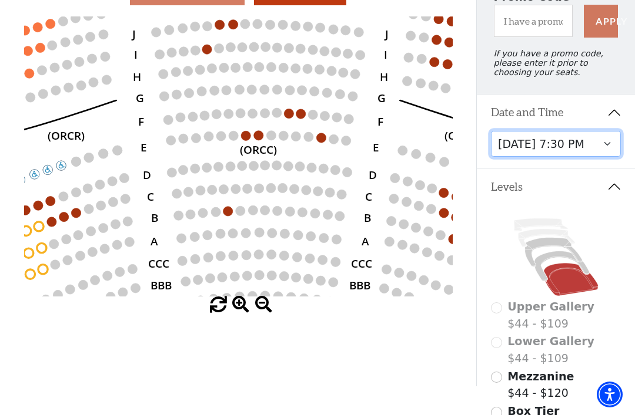
click at [608, 153] on select "Friday, December 5 at 8:00 PM Saturday, December 6 at 1:30 PM Saturday, Decembe…" at bounding box center [556, 144] width 130 height 26
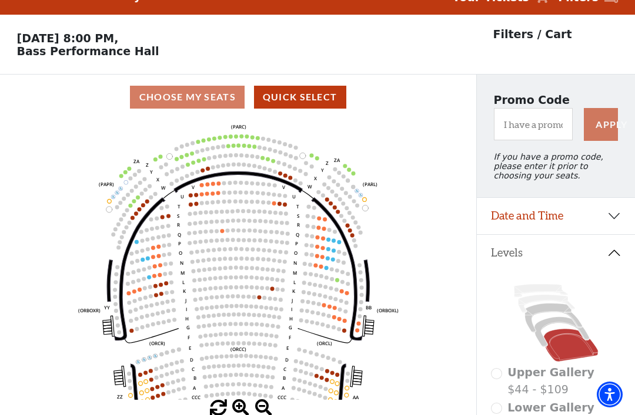
scroll to position [55, 0]
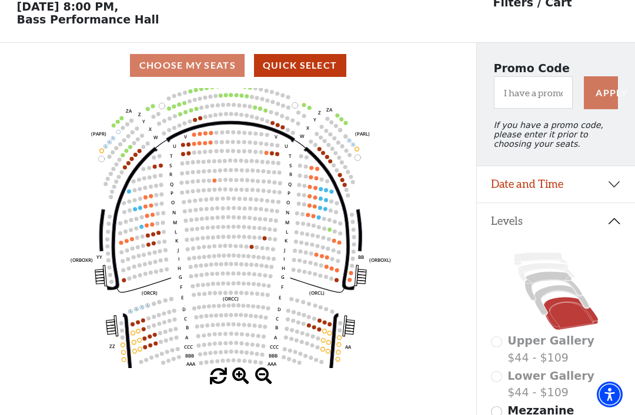
click at [613, 193] on button "Date and Time" at bounding box center [556, 184] width 158 height 36
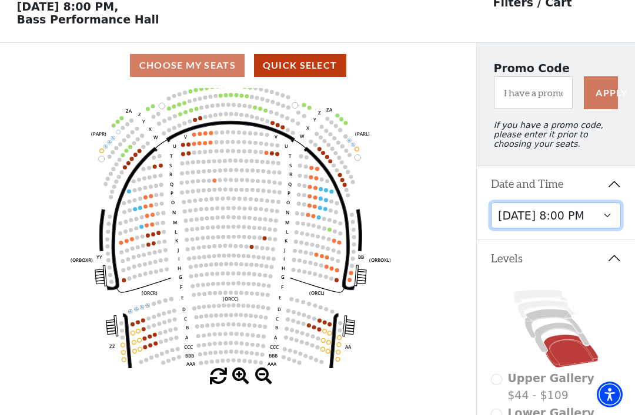
click at [608, 224] on select "Friday, December 5 at 8:00 PM Saturday, December 6 at 1:30 PM Saturday, Decembe…" at bounding box center [556, 216] width 130 height 26
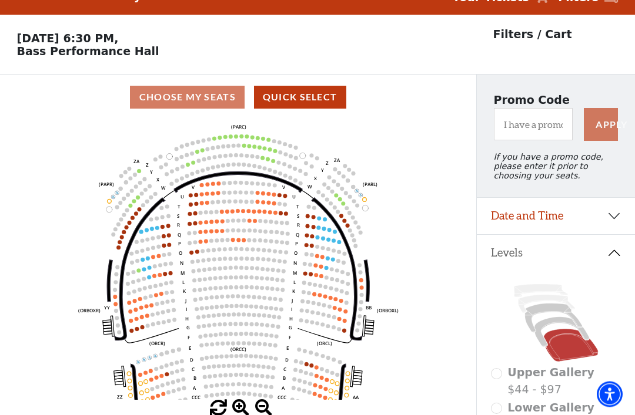
scroll to position [55, 0]
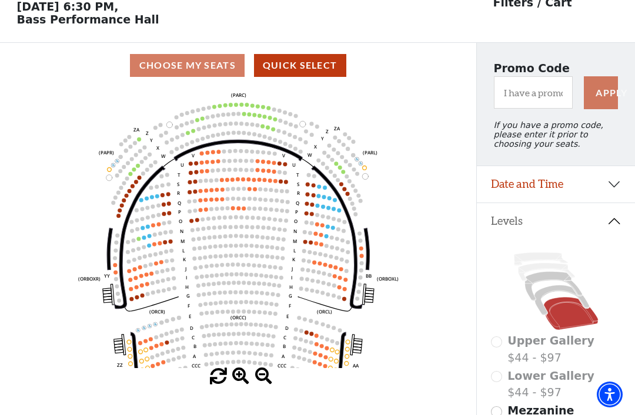
click at [609, 191] on button "Date and Time" at bounding box center [556, 184] width 158 height 36
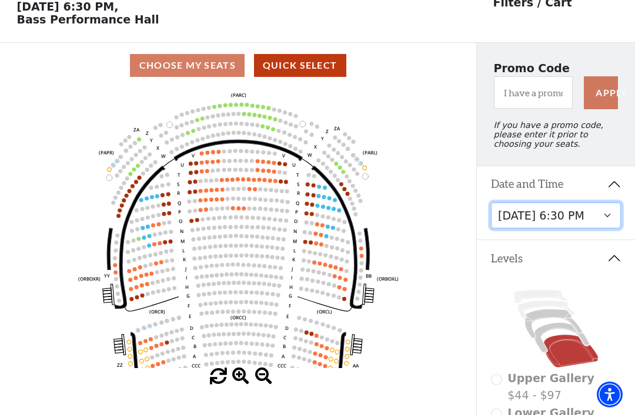
click at [605, 221] on select "Friday, December 5 at 8:00 PM Saturday, December 6 at 1:30 PM Saturday, Decembe…" at bounding box center [556, 216] width 130 height 26
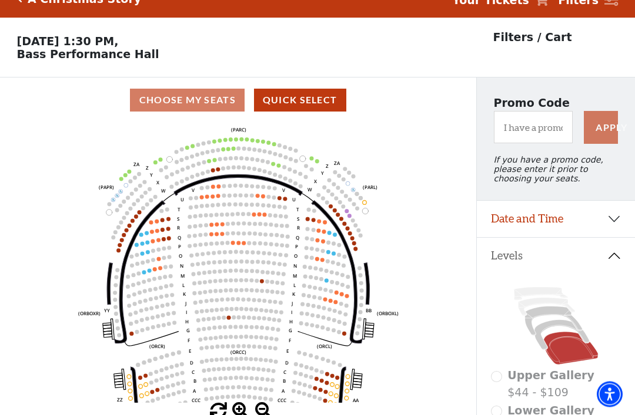
scroll to position [55, 0]
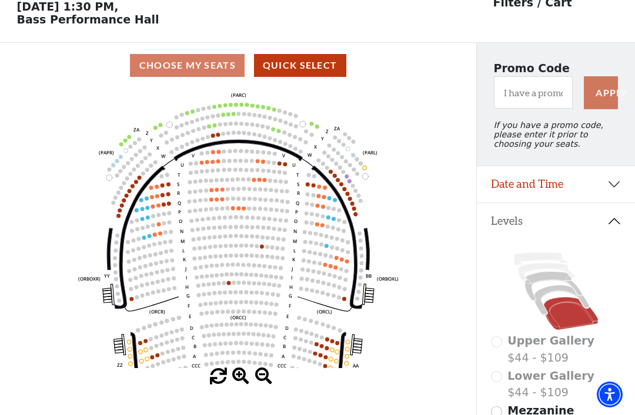
click at [607, 189] on button "Date and Time" at bounding box center [556, 184] width 158 height 36
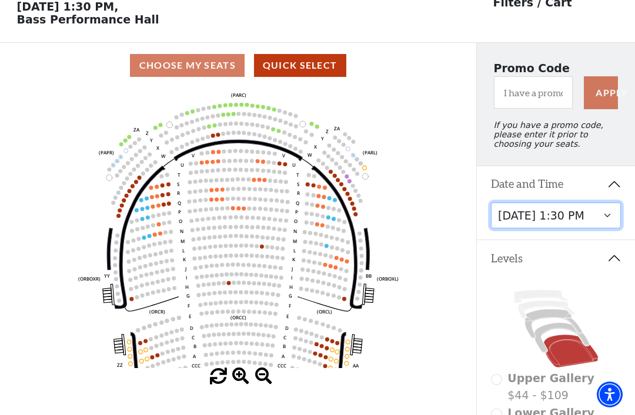
click at [606, 220] on select "Friday, December 5 at 8:00 PM Saturday, December 6 at 1:30 PM Saturday, Decembe…" at bounding box center [556, 216] width 130 height 26
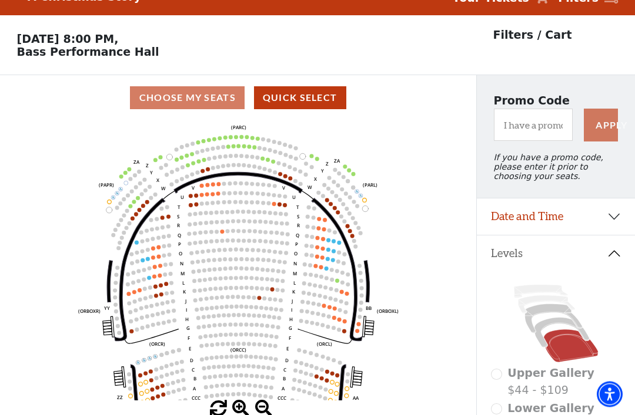
scroll to position [55, 0]
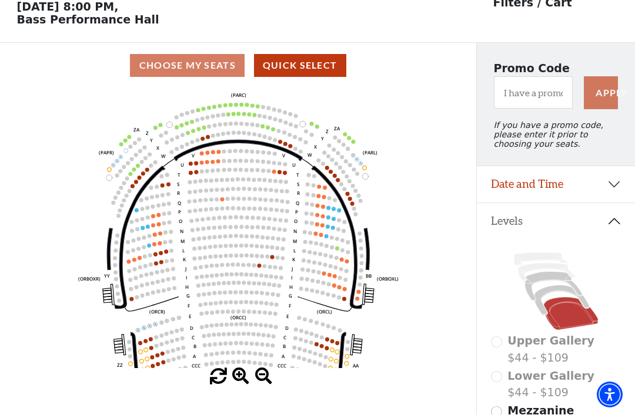
click at [8, 295] on div "Current Level Orchestra / Parterre Circle Click on a level below to open the Se…" at bounding box center [238, 236] width 476 height 297
click at [610, 192] on button "Date and Time" at bounding box center [556, 184] width 158 height 36
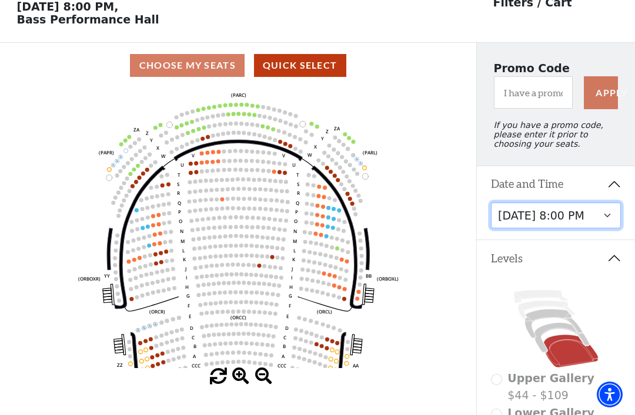
click at [605, 223] on select "Friday, December 5 at 8:00 PM Saturday, December 6 at 1:30 PM Saturday, Decembe…" at bounding box center [556, 216] width 130 height 26
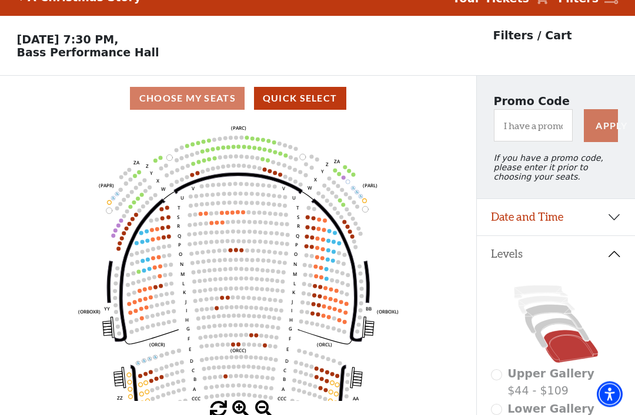
scroll to position [55, 0]
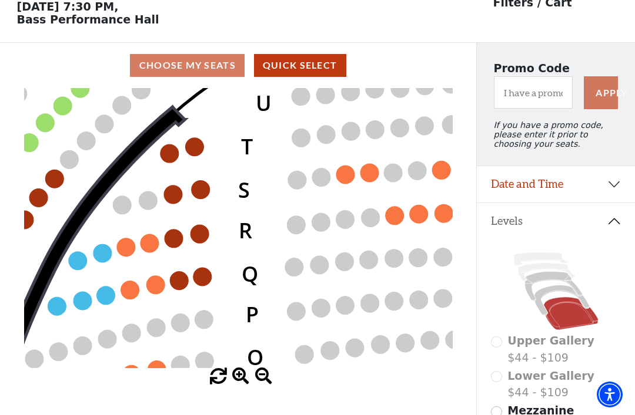
click at [203, 280] on circle at bounding box center [202, 277] width 18 height 18
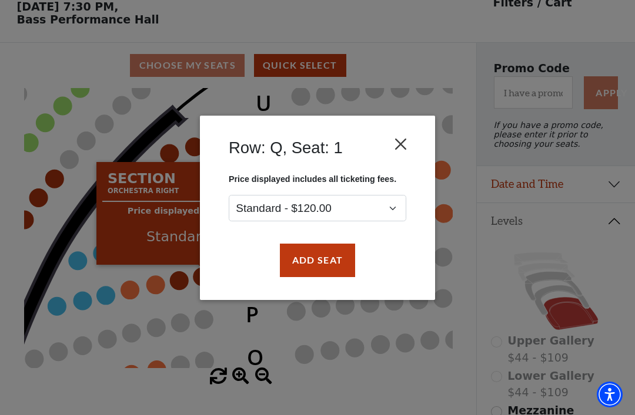
click at [402, 148] on button "Close" at bounding box center [401, 144] width 22 height 22
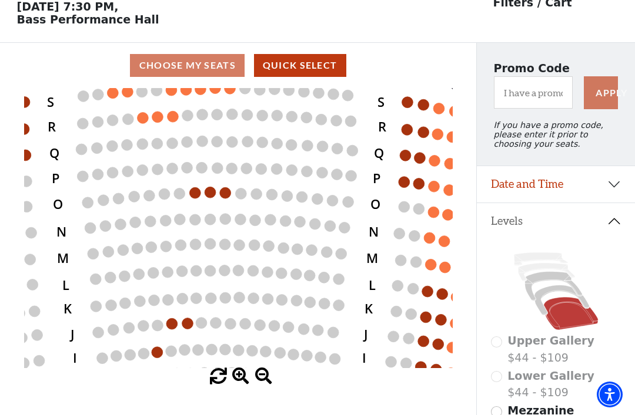
click at [325, 244] on icon "Left (ORPITL) Right (ORPITR) Center (ORPITC) ZZ AA YY BB ZA ZA (ORCL) (ORCR) (O…" at bounding box center [238, 228] width 428 height 280
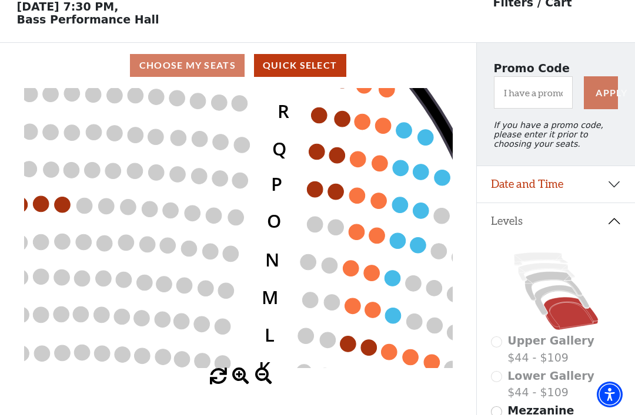
click at [313, 194] on circle at bounding box center [315, 190] width 16 height 16
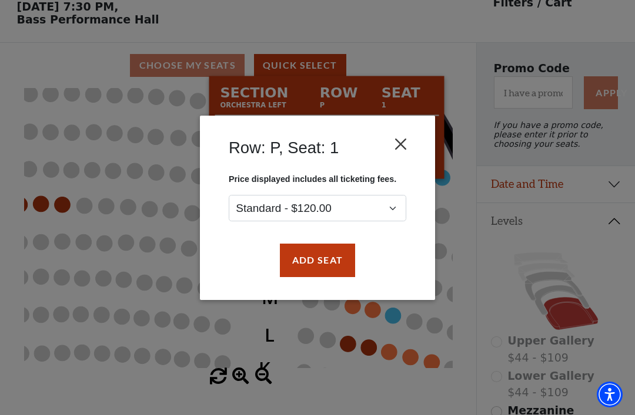
click at [398, 146] on button "Close" at bounding box center [401, 144] width 22 height 22
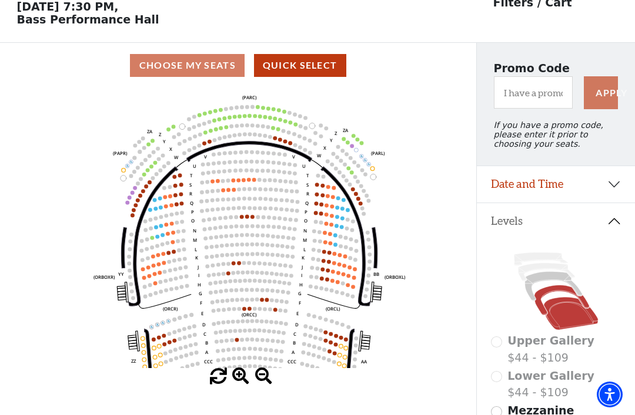
click at [552, 296] on icon at bounding box center [561, 301] width 55 height 30
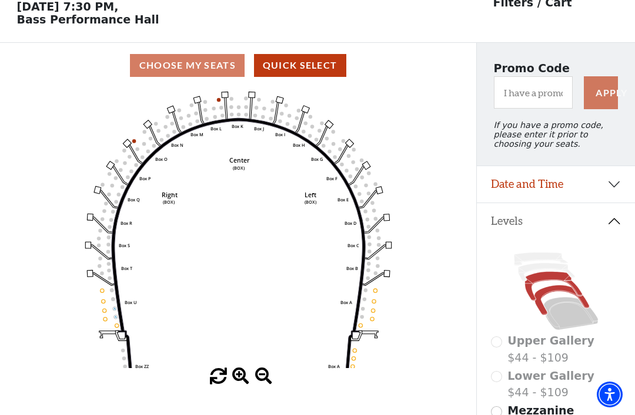
click at [548, 283] on icon at bounding box center [553, 286] width 57 height 29
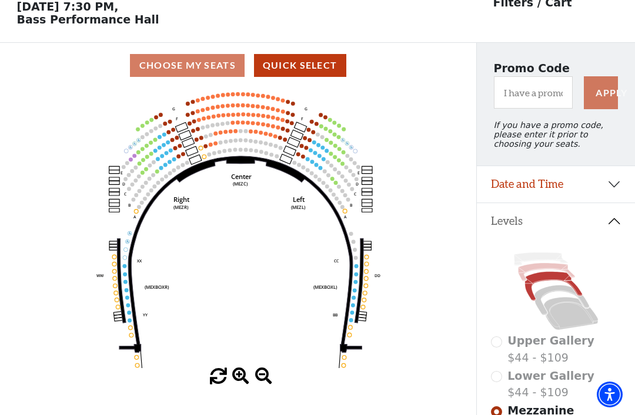
click at [542, 271] on icon at bounding box center [546, 272] width 57 height 18
click at [543, 261] on icon at bounding box center [540, 259] width 53 height 13
click at [549, 282] on icon at bounding box center [553, 286] width 57 height 29
click at [569, 318] on icon at bounding box center [570, 313] width 55 height 33
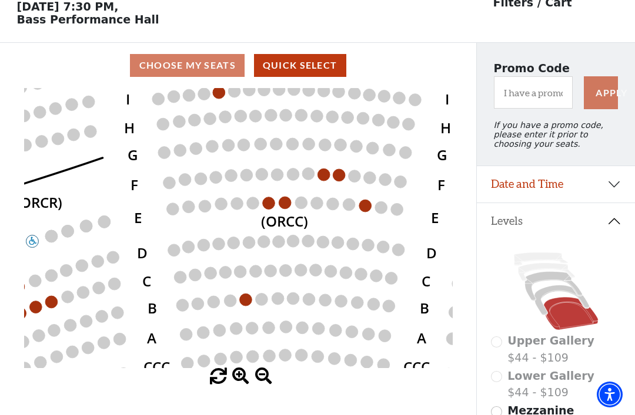
click at [270, 204] on circle at bounding box center [268, 203] width 12 height 12
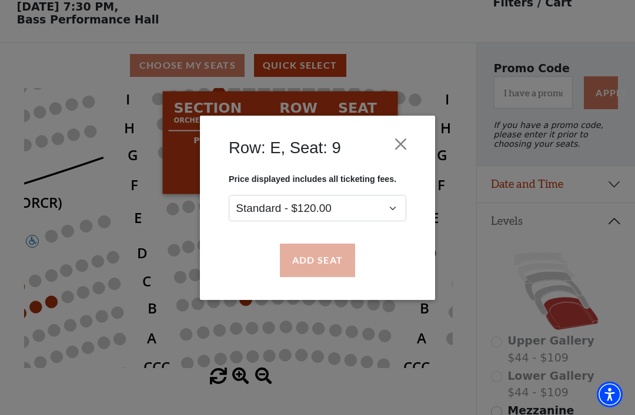
click at [317, 258] on button "Add Seat" at bounding box center [317, 260] width 75 height 33
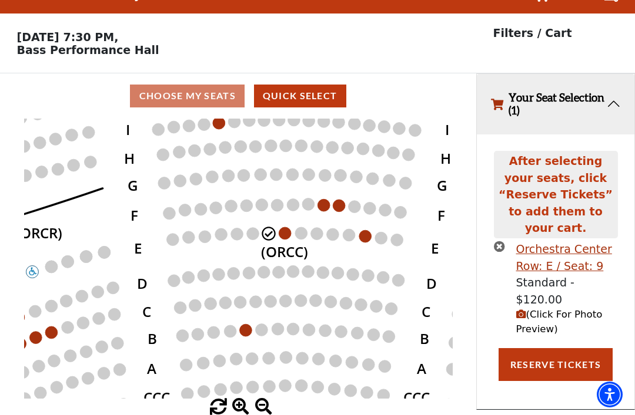
click at [287, 227] on circle at bounding box center [284, 233] width 12 height 12
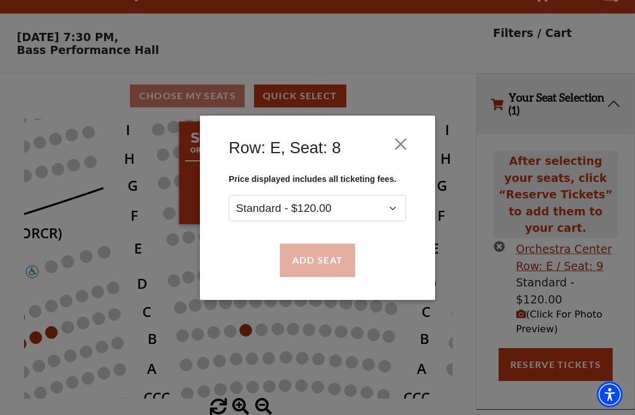
click at [316, 259] on button "Add Seat" at bounding box center [317, 260] width 75 height 33
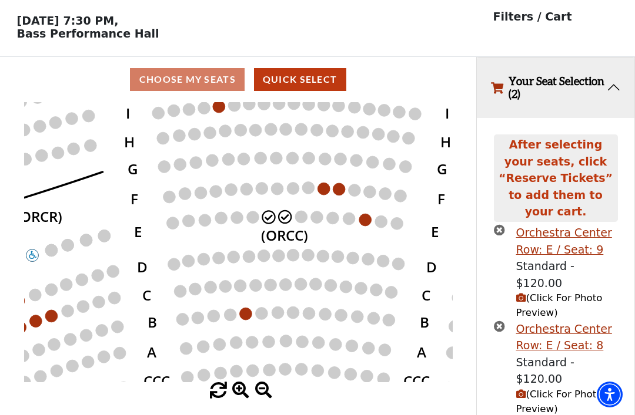
scroll to position [32, 0]
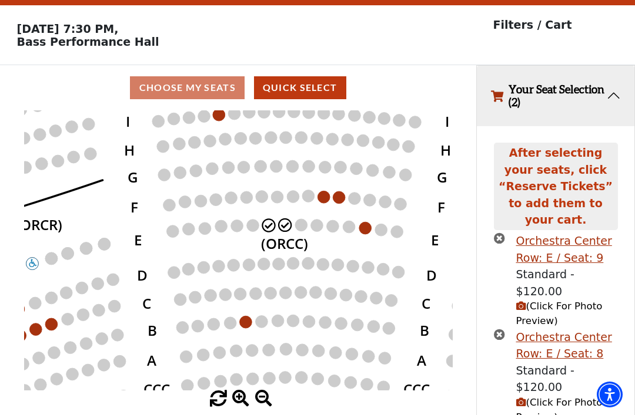
click at [545, 301] on span "(Click For Photo Preview)" at bounding box center [559, 314] width 86 height 26
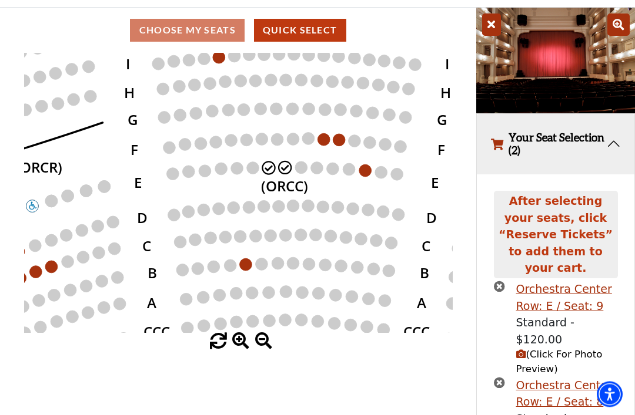
scroll to position [129, 0]
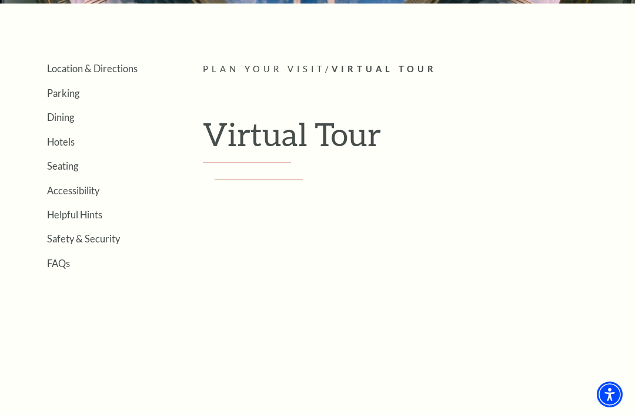
scroll to position [206, 0]
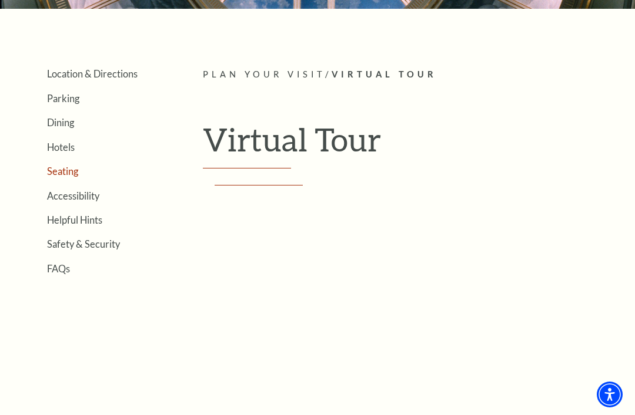
click at [60, 170] on link "Seating" at bounding box center [62, 171] width 31 height 11
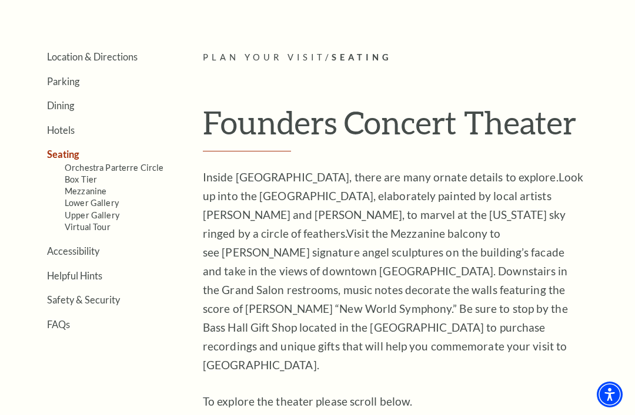
scroll to position [221, 0]
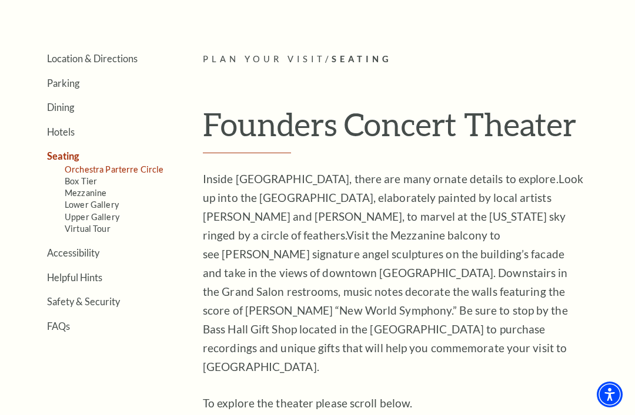
click at [124, 167] on link "Orchestra Parterre Circle" at bounding box center [114, 170] width 99 height 10
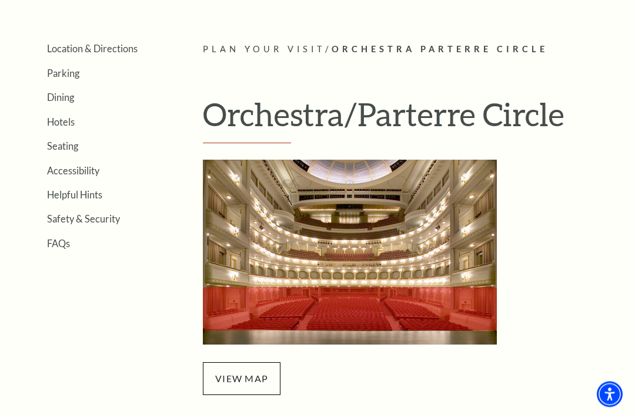
scroll to position [231, 0]
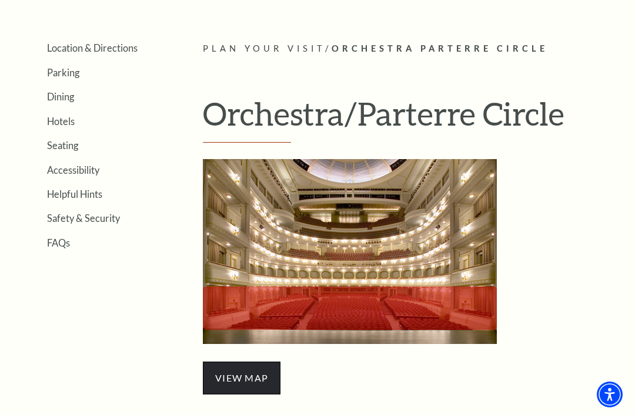
click at [243, 382] on span "view map" at bounding box center [242, 378] width 78 height 33
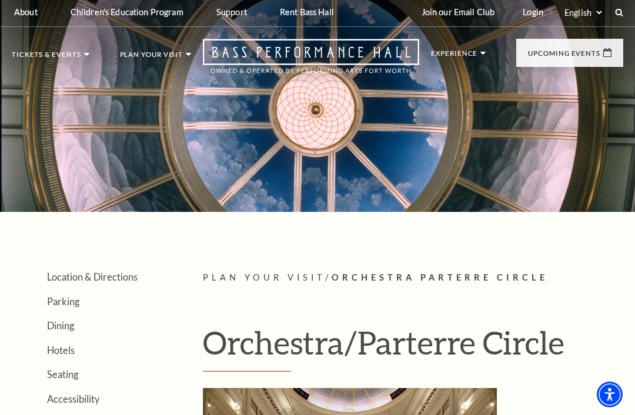
scroll to position [0, 0]
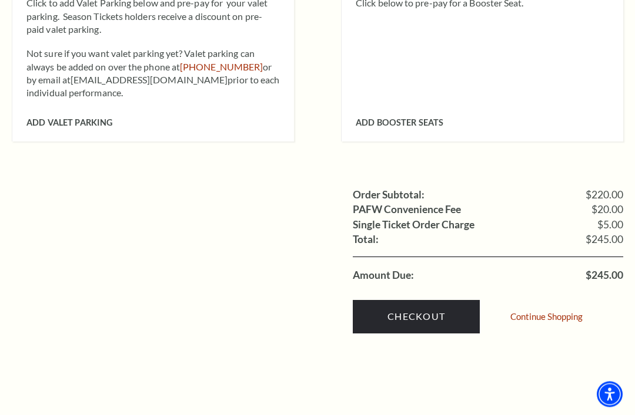
scroll to position [1051, 0]
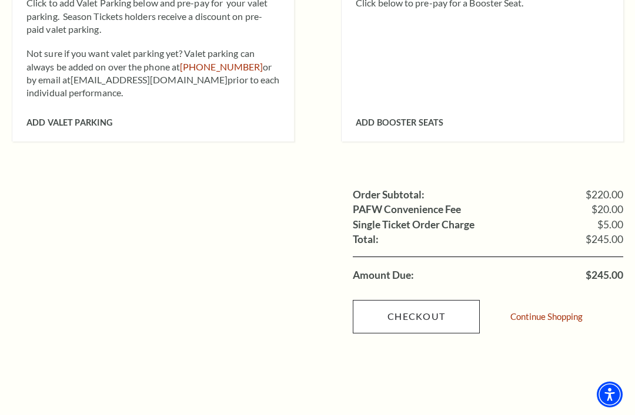
click at [413, 300] on link "Checkout" at bounding box center [416, 316] width 127 height 33
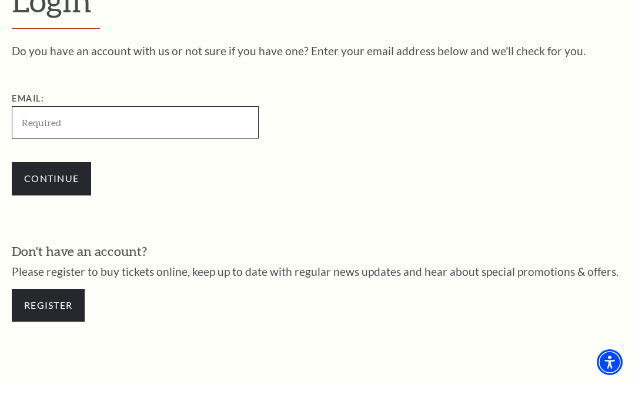
scroll to position [259, 0]
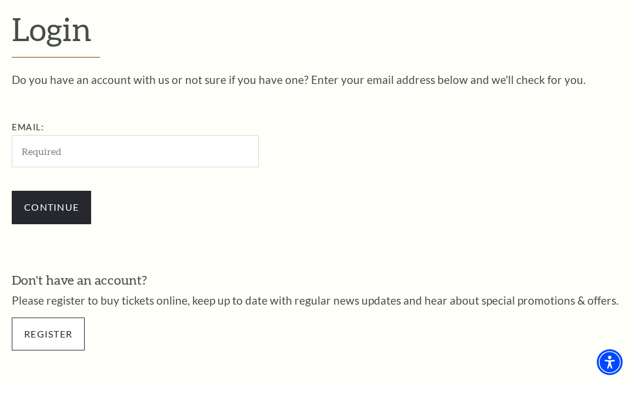
click at [42, 350] on link "Register" at bounding box center [48, 366] width 73 height 33
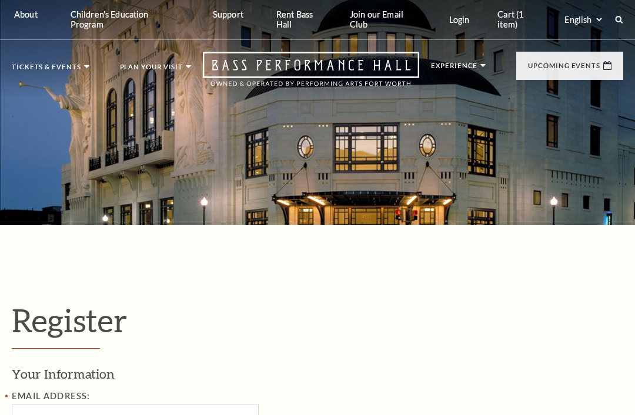
select select "1"
select select "[GEOGRAPHIC_DATA]"
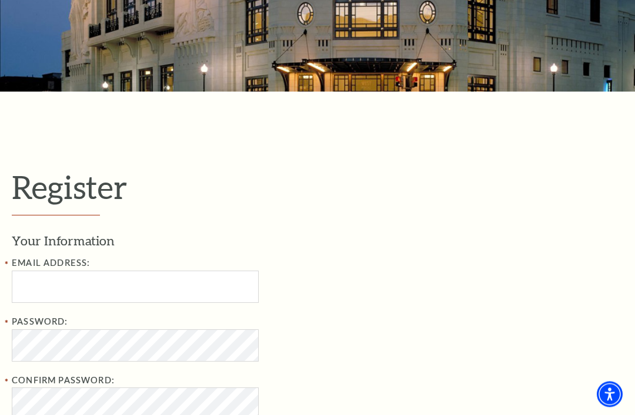
scroll to position [143, 0]
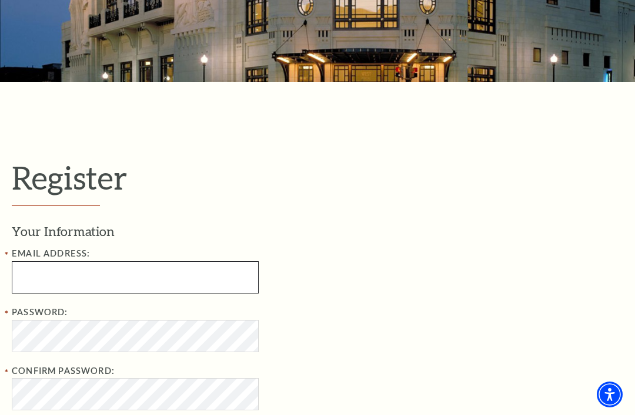
click at [200, 266] on input "Email Address:" at bounding box center [135, 277] width 247 height 32
type input "cspenrath@me.com"
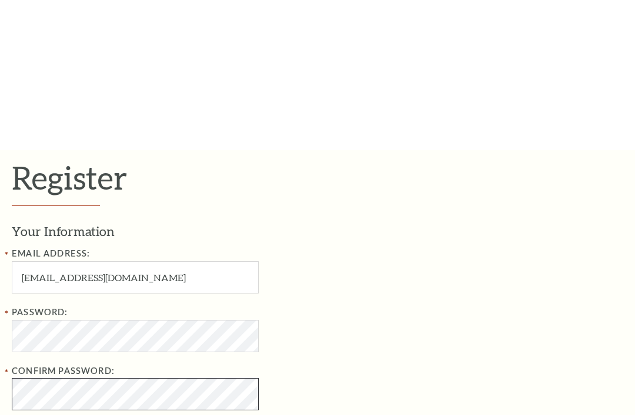
scroll to position [296, 0]
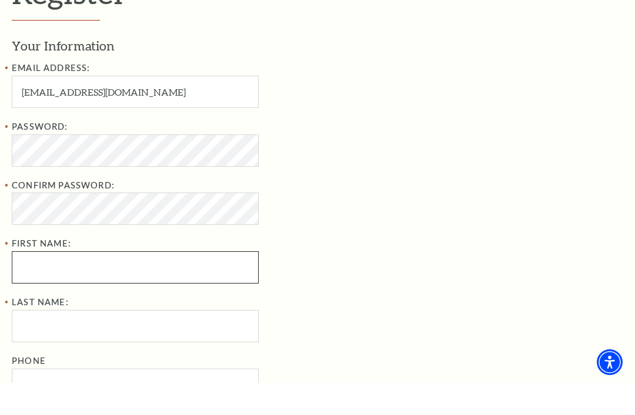
click at [199, 258] on div "Password: Confirm Password: First Name:" at bounding box center [203, 234] width 382 height 165
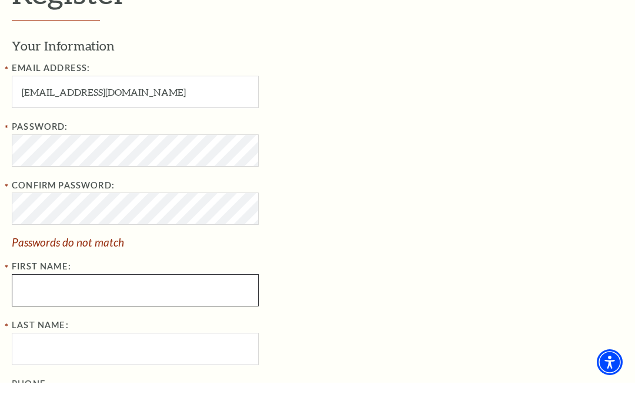
click at [185, 307] on input "First Name:" at bounding box center [135, 323] width 247 height 32
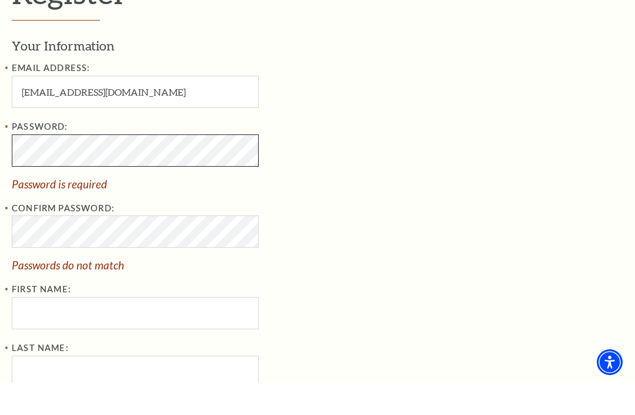
scroll to position [328, 0]
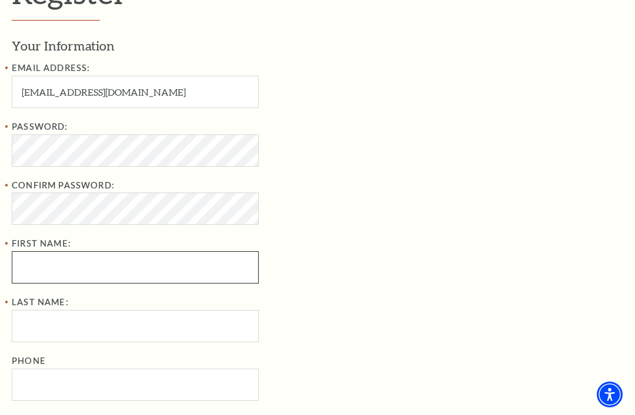
click at [172, 254] on input "First Name:" at bounding box center [135, 267] width 247 height 32
type input "Christopher"
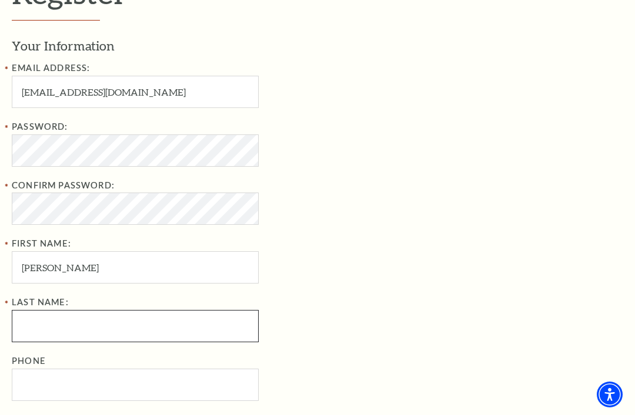
click at [197, 313] on input "Last Name:" at bounding box center [135, 326] width 247 height 32
type input "Spenrath"
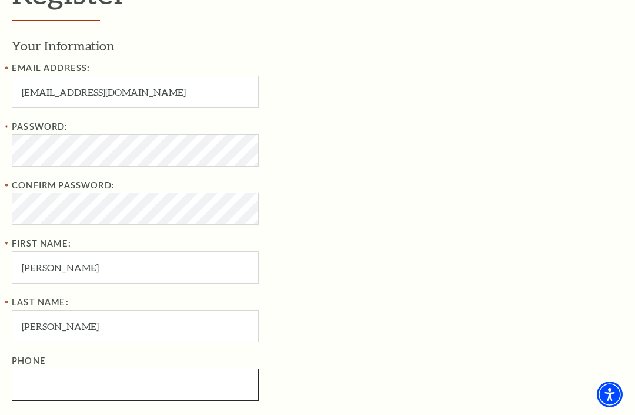
click at [186, 371] on input "Phone" at bounding box center [135, 385] width 247 height 32
type input "("
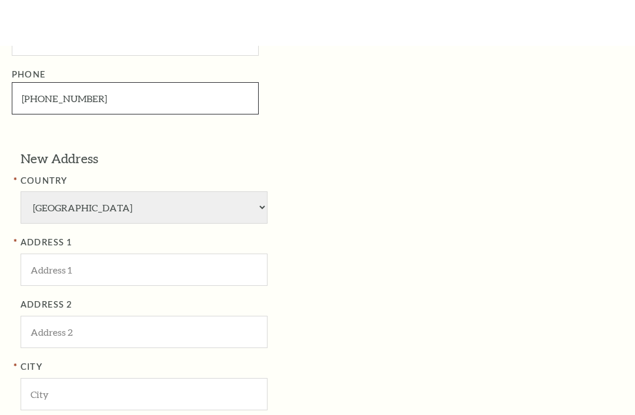
scroll to position [662, 0]
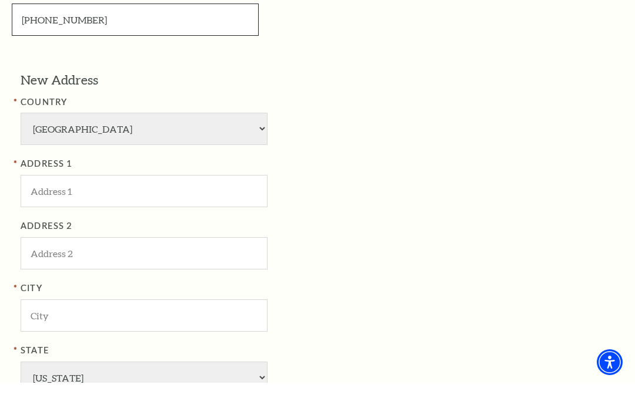
type input "469-644-8772"
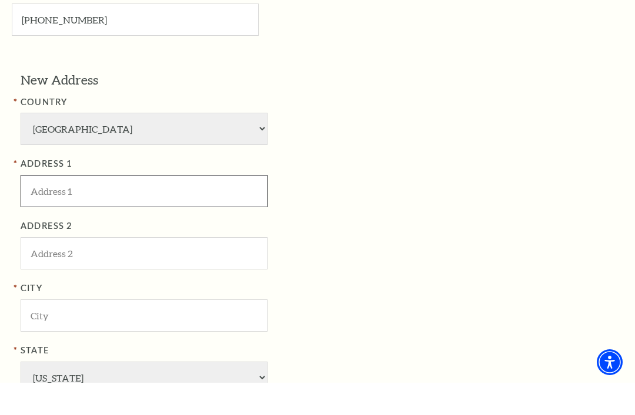
click at [184, 207] on input "ADDRESS 1" at bounding box center [144, 223] width 247 height 32
type input "125 Lariat Trail"
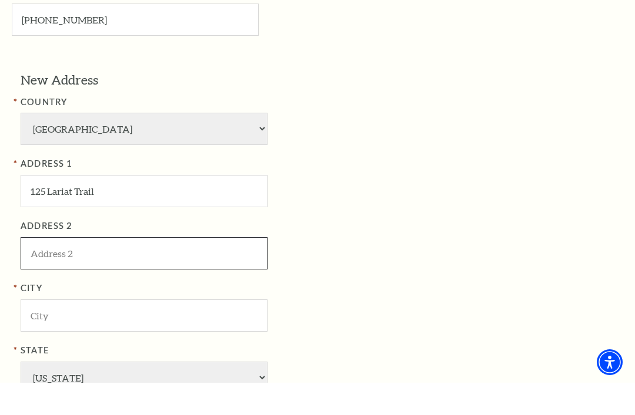
click at [165, 270] on input "ADDRESS 2" at bounding box center [144, 286] width 247 height 32
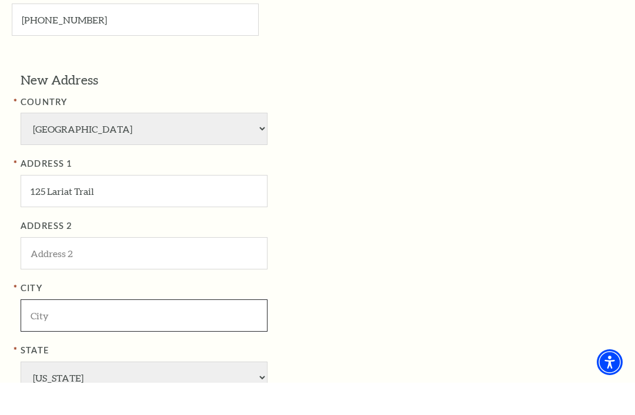
click at [183, 332] on input "City" at bounding box center [144, 348] width 247 height 32
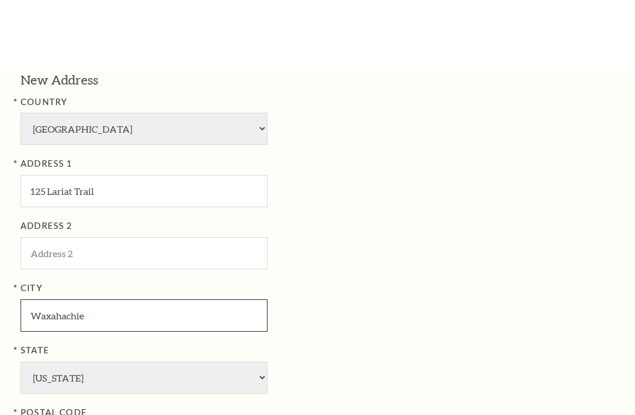
scroll to position [779, 0]
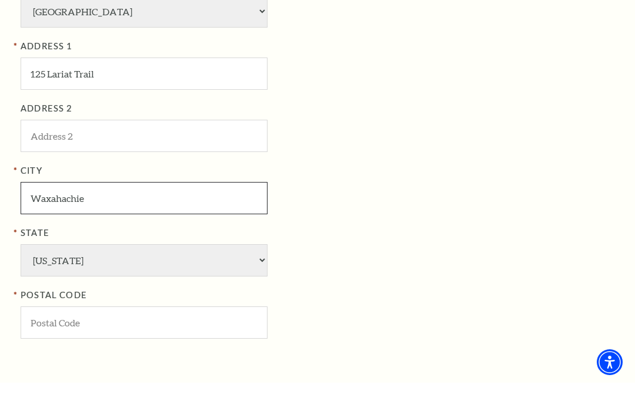
type input "Waxahachie"
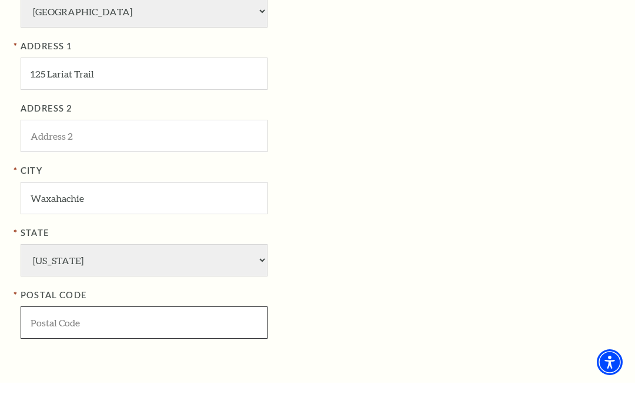
click at [193, 339] on input "POSTAL CODE" at bounding box center [144, 355] width 247 height 32
type input "75165"
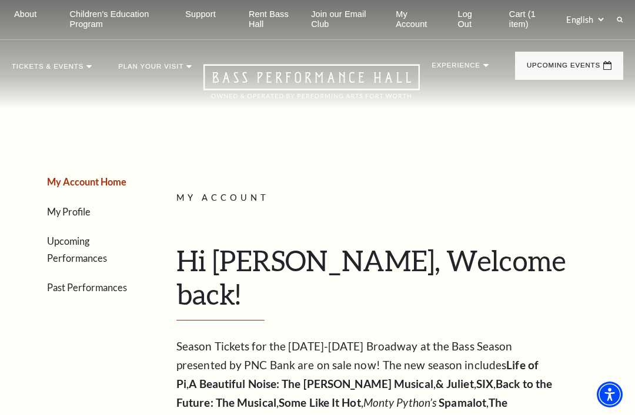
click at [79, 241] on link "Upcoming Performances" at bounding box center [77, 250] width 60 height 28
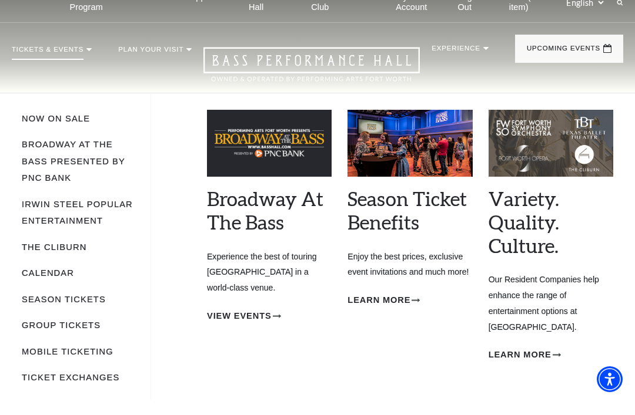
scroll to position [18, 0]
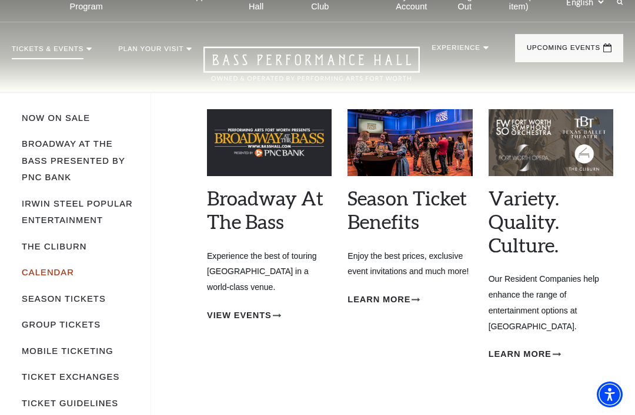
click at [43, 268] on link "Calendar" at bounding box center [48, 272] width 52 height 9
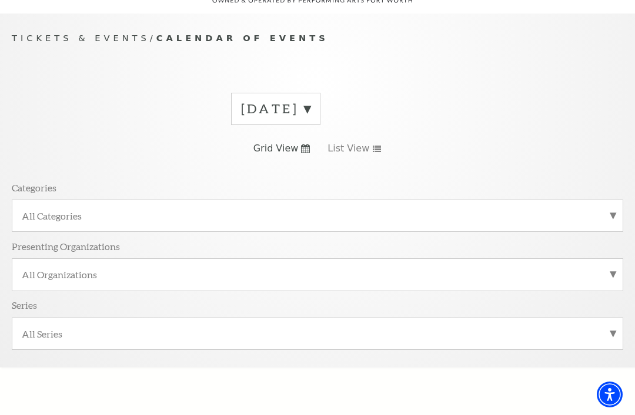
scroll to position [111, 0]
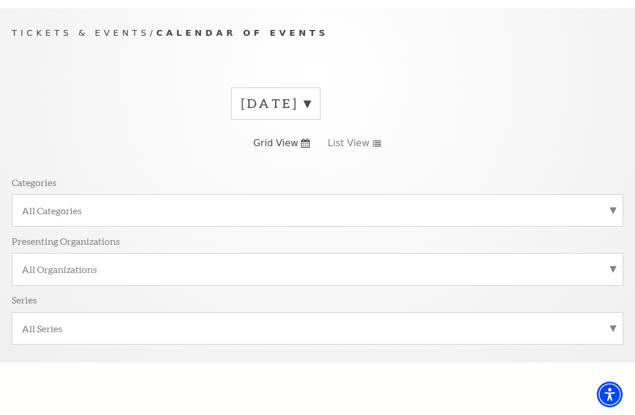
click at [611, 204] on label "All Categories" at bounding box center [317, 210] width 591 height 12
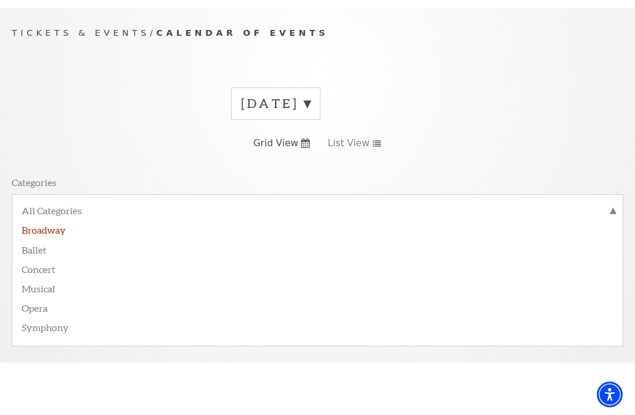
click at [46, 221] on label "Broadway" at bounding box center [317, 229] width 591 height 19
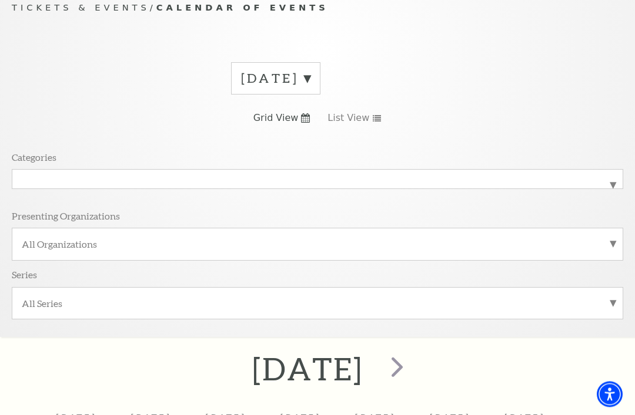
scroll to position [109, 0]
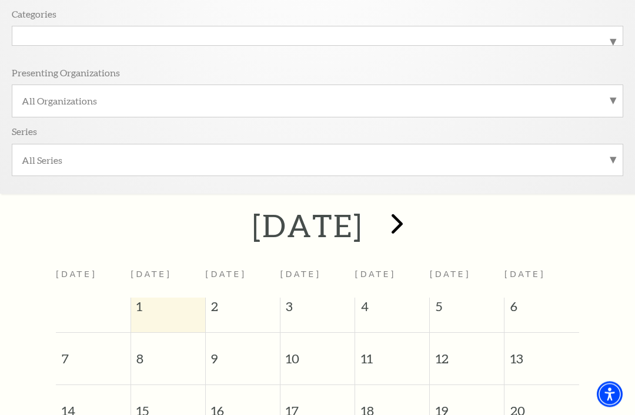
click at [414, 216] on span "next" at bounding box center [396, 223] width 33 height 33
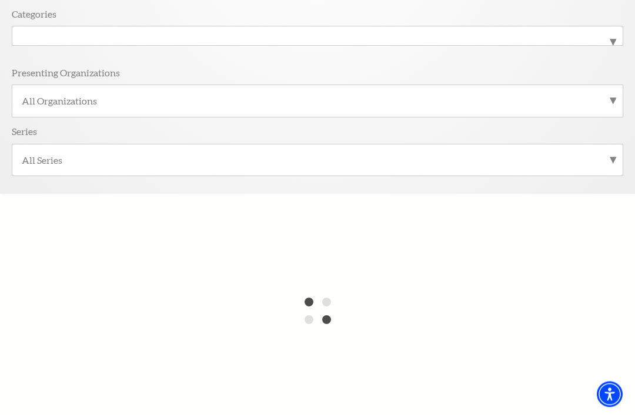
scroll to position [280, 0]
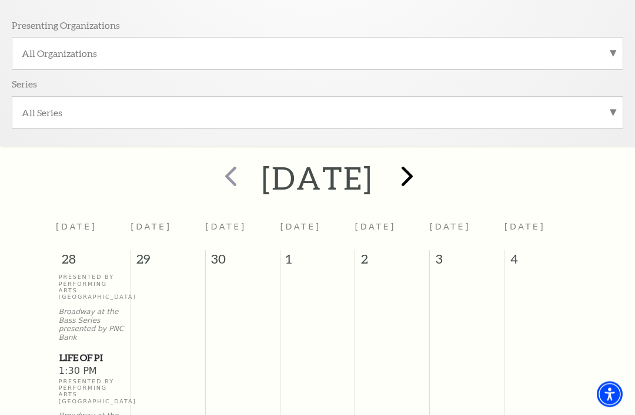
click at [424, 167] on span "next" at bounding box center [406, 176] width 33 height 33
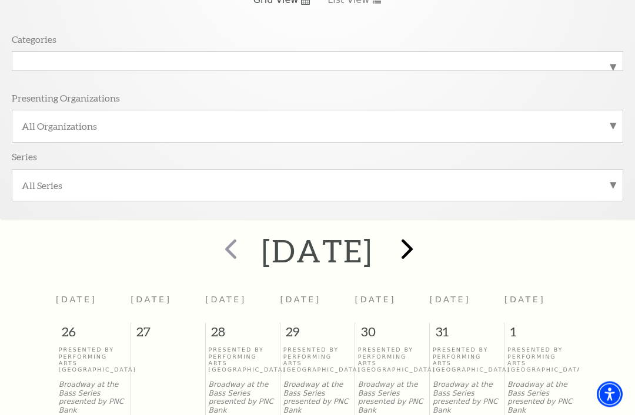
scroll to position [318, 0]
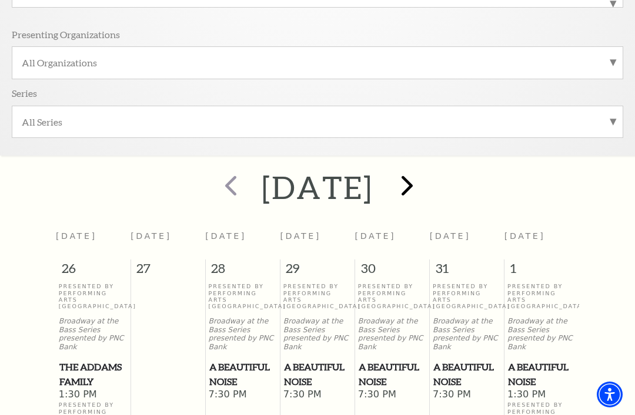
click at [424, 181] on span "next" at bounding box center [406, 185] width 33 height 33
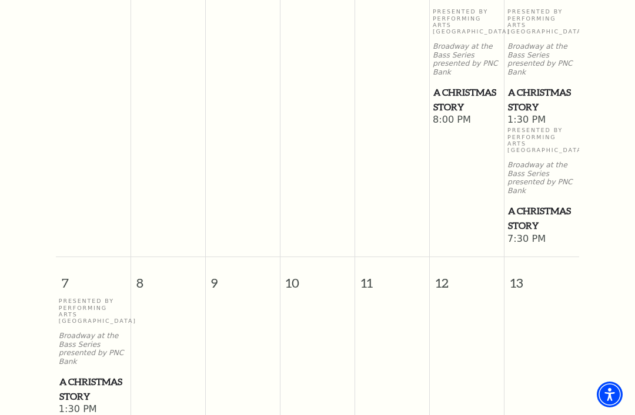
scroll to position [592, 0]
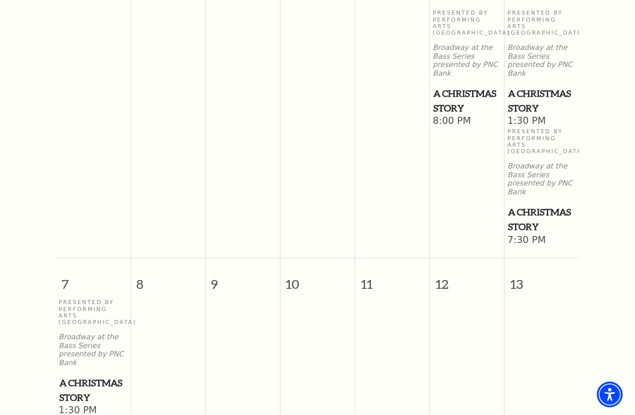
click at [531, 230] on span "A Christmas Story" at bounding box center [542, 219] width 68 height 29
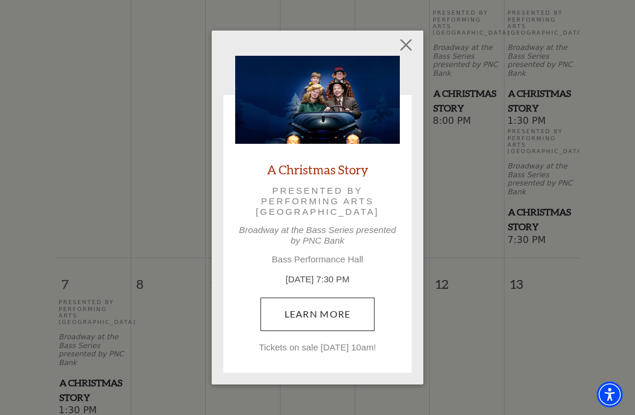
click at [314, 310] on link "Learn More" at bounding box center [317, 314] width 115 height 33
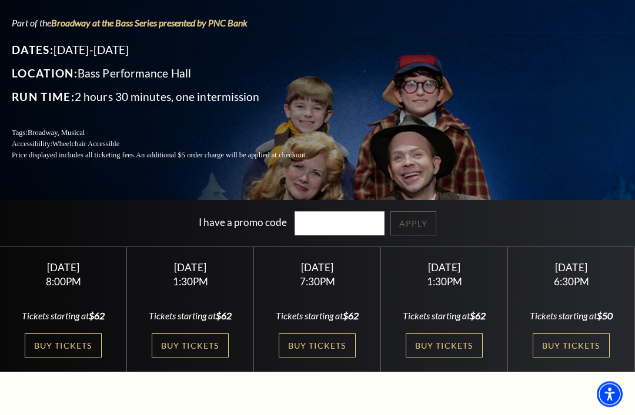
scroll to position [139, 0]
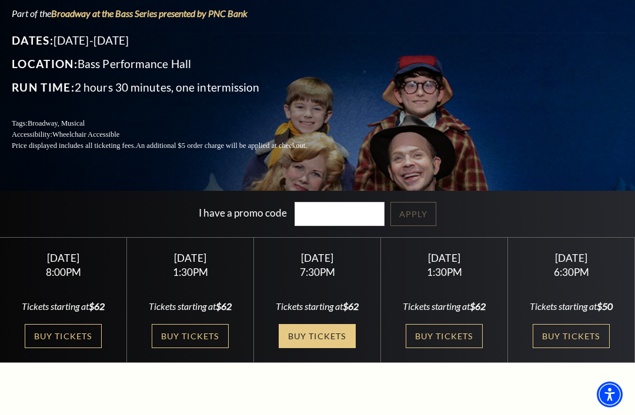
click at [316, 348] on link "Buy Tickets" at bounding box center [316, 336] width 76 height 24
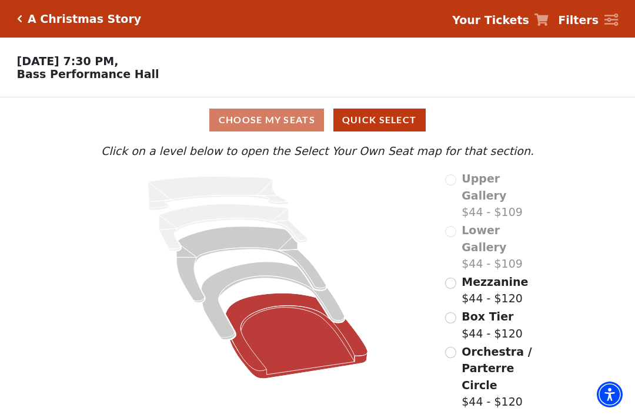
click at [287, 333] on icon "Orchestra / Parterre Circle - Seats Available: 239" at bounding box center [297, 336] width 142 height 86
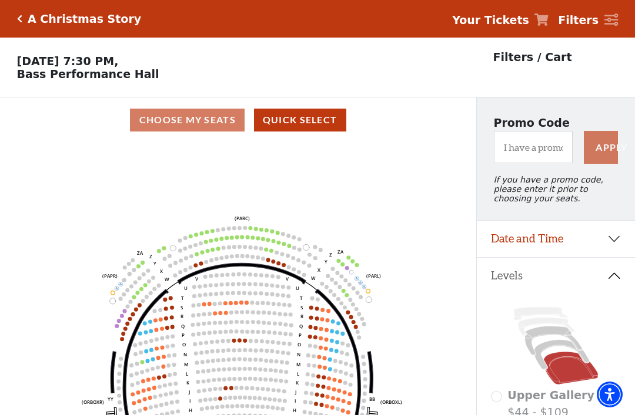
click at [519, 21] on strong "Your Tickets" at bounding box center [490, 20] width 77 height 13
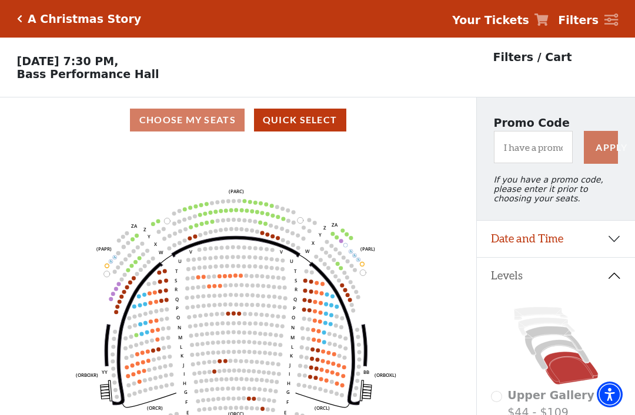
click at [549, 56] on p "Filters / Cart" at bounding box center [532, 57] width 79 height 17
click at [515, 61] on p "Filters / Cart" at bounding box center [532, 57] width 79 height 17
click at [515, 22] on strong "Your Tickets" at bounding box center [490, 20] width 77 height 13
click at [488, 24] on strong "Your Tickets" at bounding box center [490, 20] width 77 height 13
click at [548, 19] on icon at bounding box center [541, 20] width 14 height 12
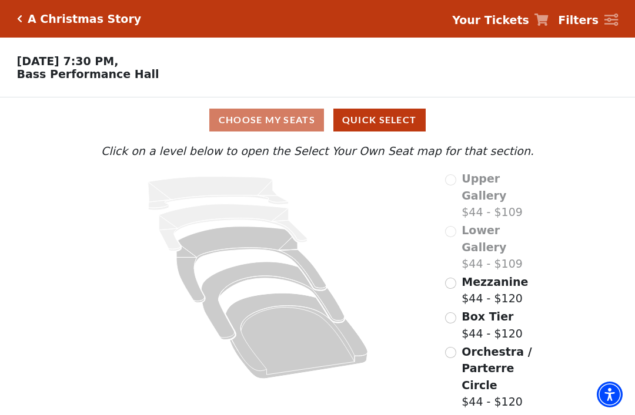
click at [260, 121] on div "Choose My Seats Quick Select" at bounding box center [317, 120] width 476 height 23
click at [259, 125] on div "Choose My Seats Quick Select" at bounding box center [317, 120] width 476 height 23
click at [263, 118] on div "Choose My Seats Quick Select" at bounding box center [317, 120] width 476 height 23
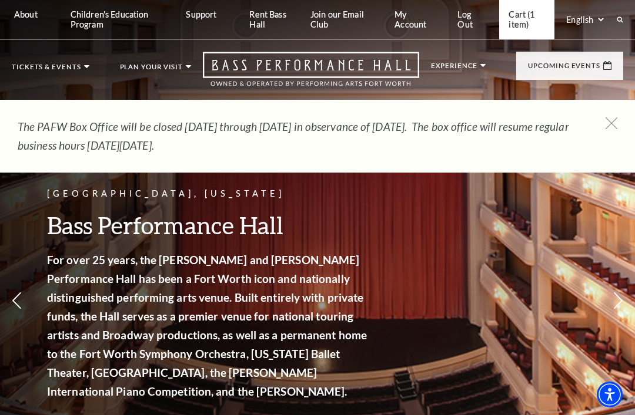
click at [531, 20] on link "Cart (1 item)" at bounding box center [526, 19] width 55 height 39
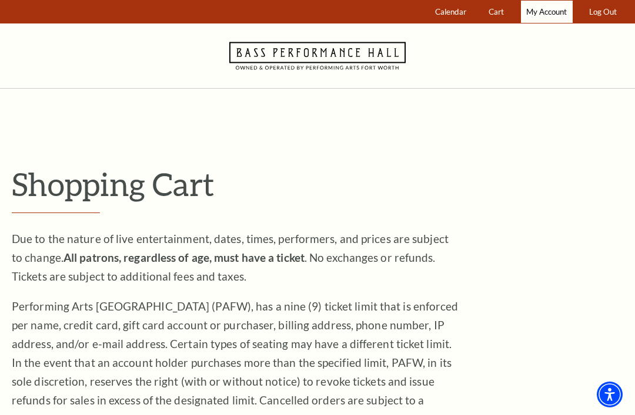
click at [541, 10] on span "My Account" at bounding box center [546, 11] width 41 height 9
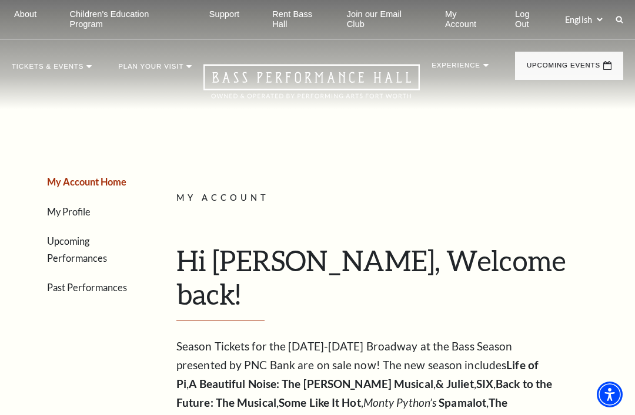
click at [81, 240] on link "Upcoming Performances" at bounding box center [77, 250] width 60 height 28
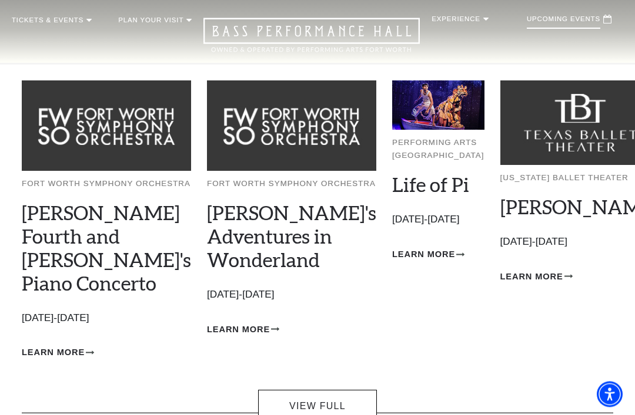
scroll to position [48, 0]
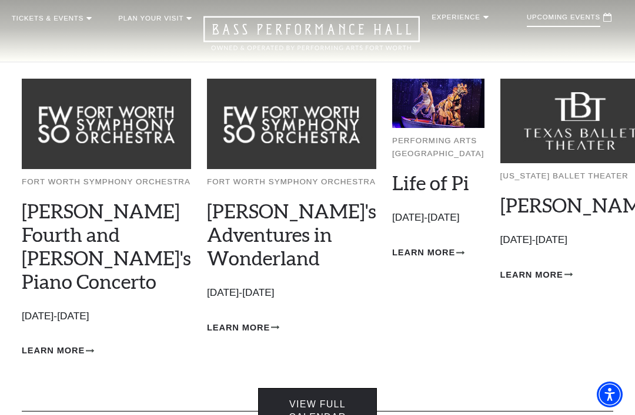
click at [323, 388] on link "View Full Calendar" at bounding box center [317, 411] width 118 height 46
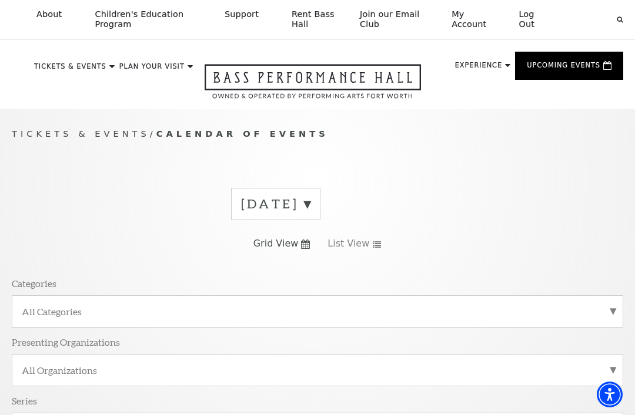
click at [310, 205] on label "[DATE]" at bounding box center [275, 204] width 69 height 18
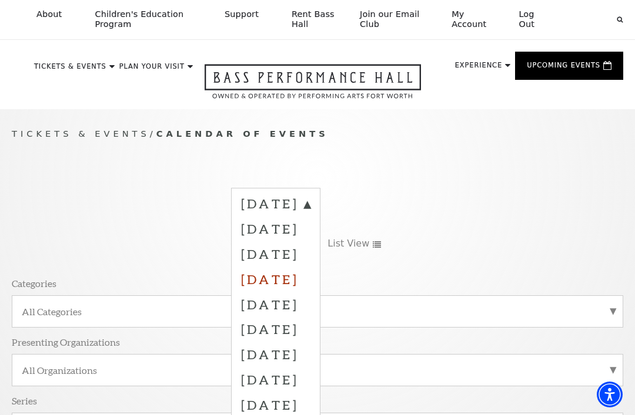
click at [308, 277] on label "[DATE]" at bounding box center [275, 279] width 69 height 25
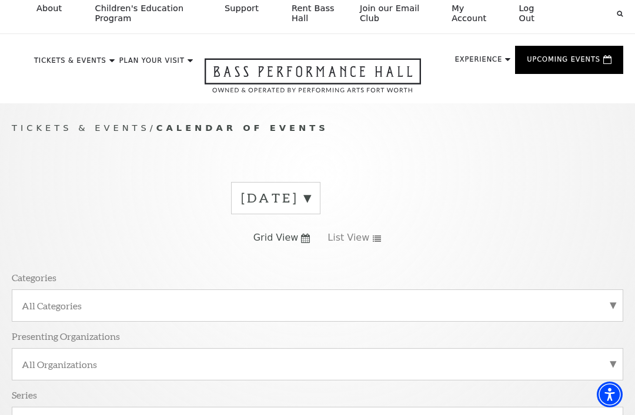
scroll to position [5, 0]
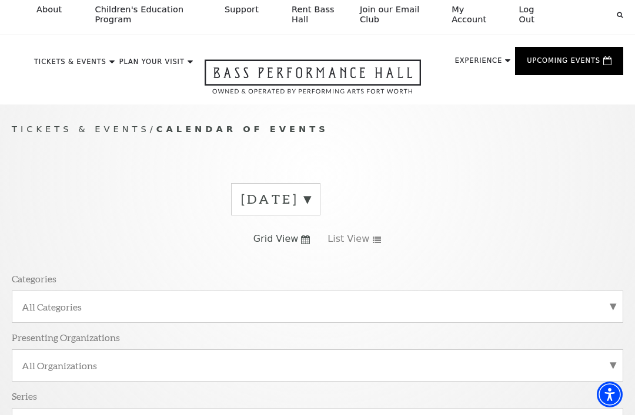
click at [310, 202] on label "September 2025" at bounding box center [275, 199] width 69 height 18
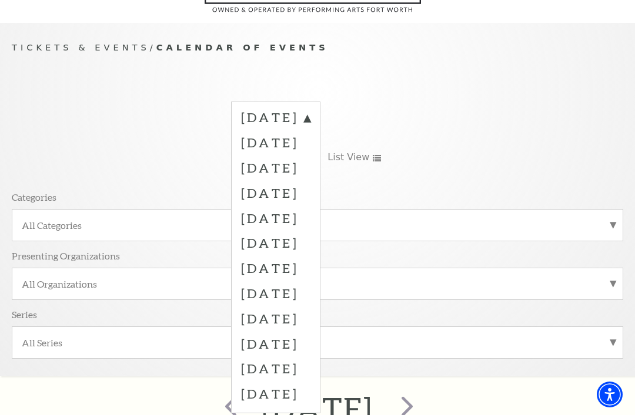
scroll to position [109, 0]
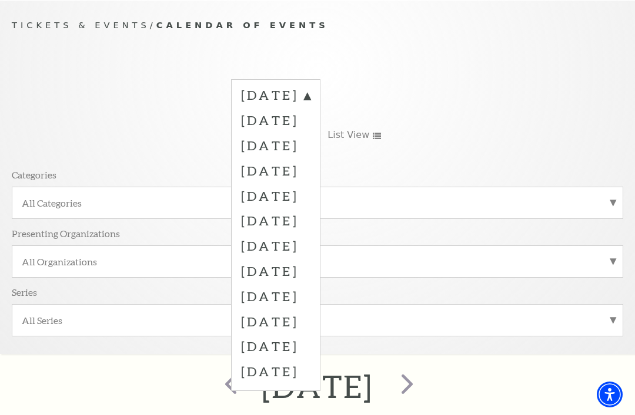
click at [530, 128] on div "September 2025 October 2025 November 2025 December 2025 January 2026 February 2…" at bounding box center [317, 212] width 611 height 283
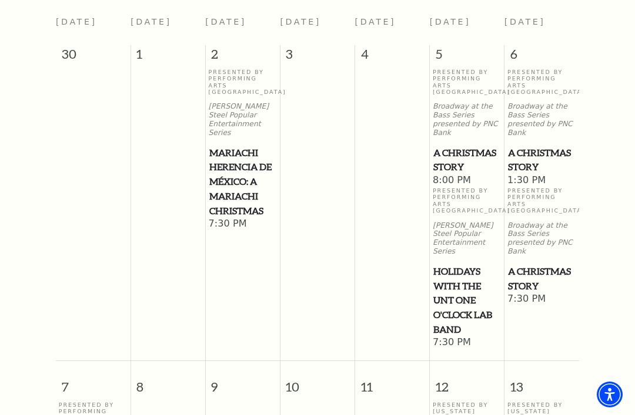
scroll to position [525, 0]
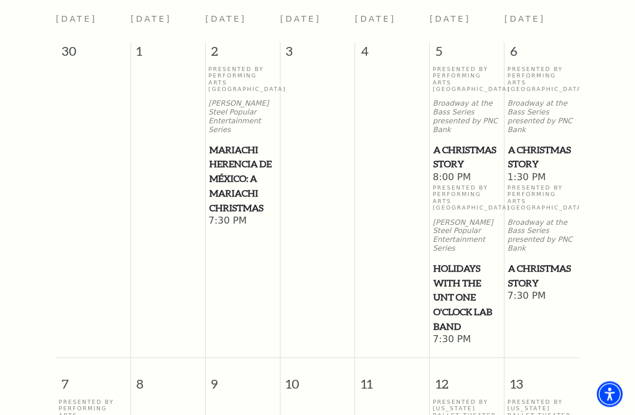
click at [531, 291] on span "A Christmas Story" at bounding box center [542, 276] width 68 height 29
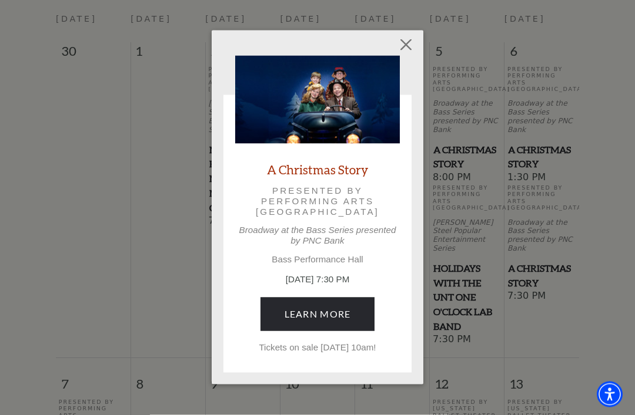
scroll to position [525, 0]
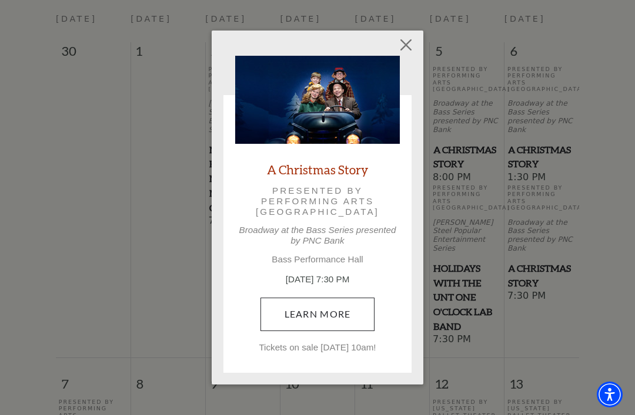
click at [317, 314] on link "Learn More" at bounding box center [317, 314] width 115 height 33
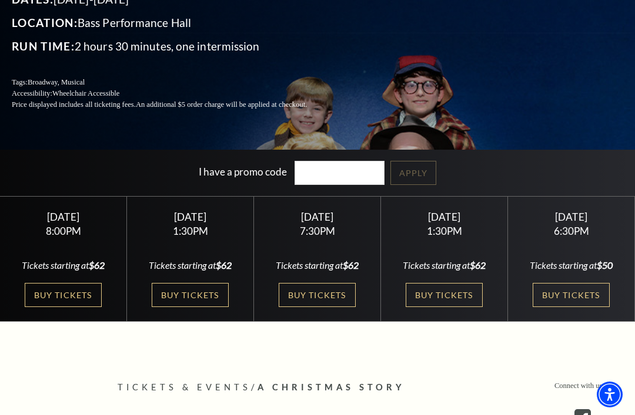
scroll to position [181, 0]
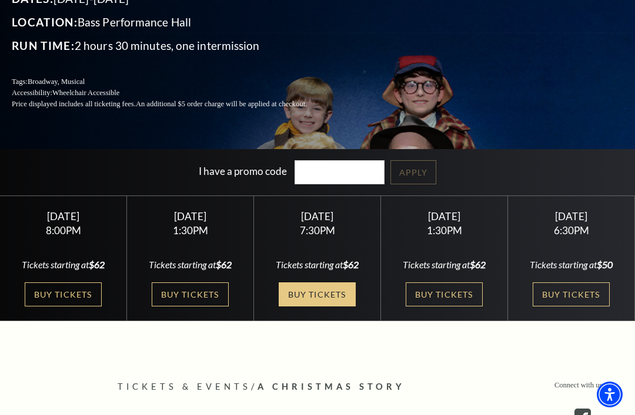
click at [310, 307] on link "Buy Tickets" at bounding box center [316, 295] width 76 height 24
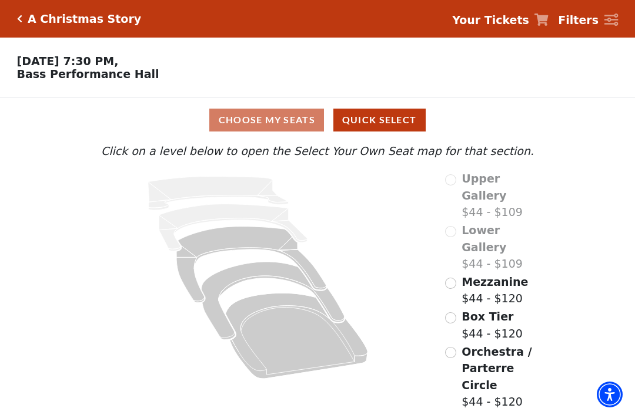
click at [264, 116] on div "Choose My Seats Quick Select" at bounding box center [317, 120] width 476 height 23
click at [267, 125] on div "Choose My Seats Quick Select" at bounding box center [317, 120] width 476 height 23
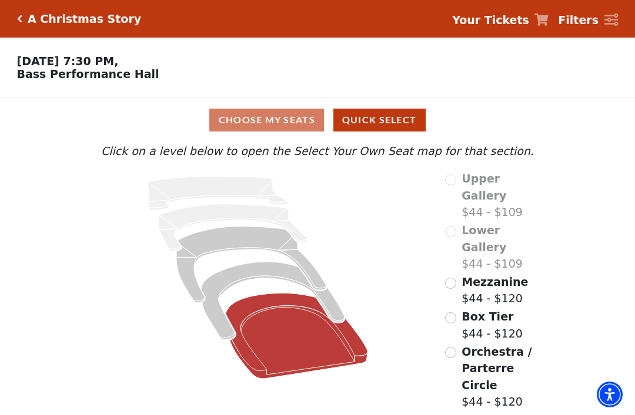
click at [290, 343] on icon "Orchestra / Parterre Circle - Seats Available: 241" at bounding box center [297, 336] width 142 height 86
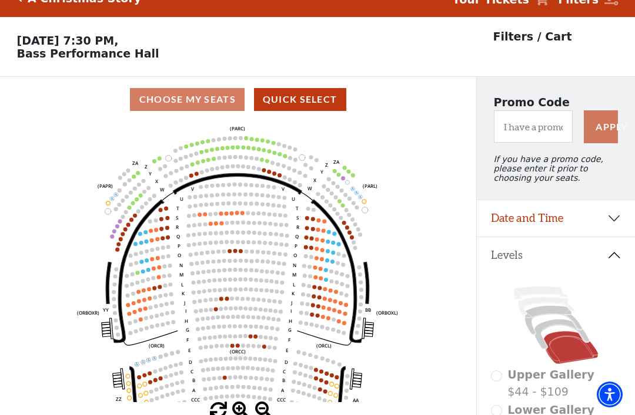
scroll to position [55, 0]
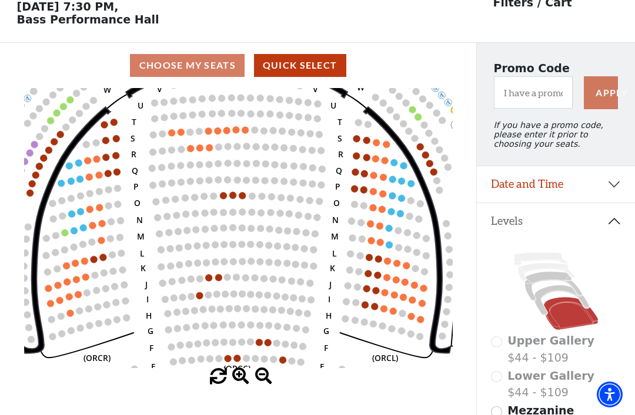
click at [256, 324] on icon "Left (ORPITL) Right (ORPITR) Center (ORPITC) ZZ AA YY BB ZA ZA (ORCL) (ORCR) (O…" at bounding box center [238, 228] width 428 height 280
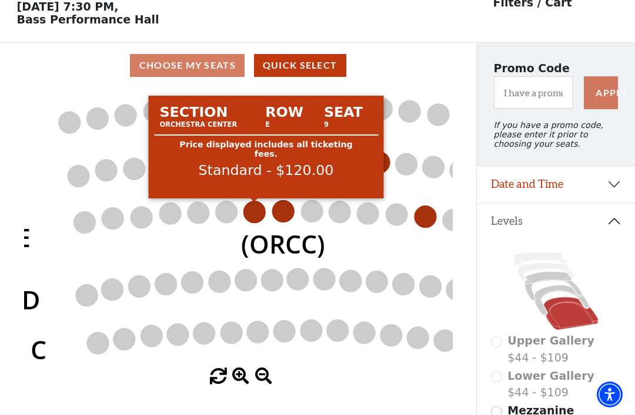
click at [254, 214] on circle at bounding box center [254, 212] width 22 height 22
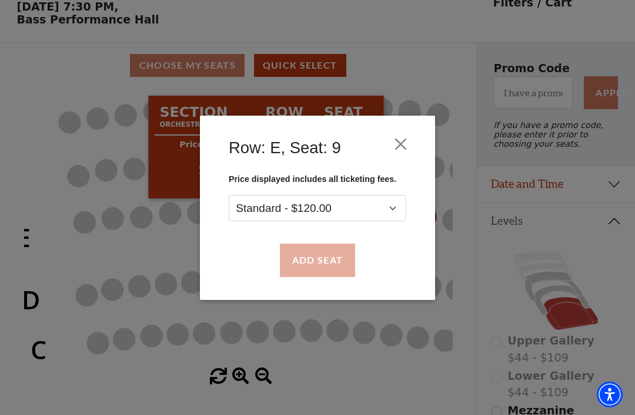
click at [322, 259] on button "Add Seat" at bounding box center [317, 260] width 75 height 33
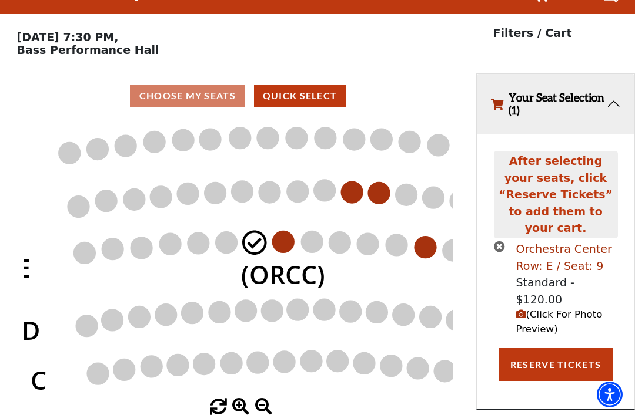
click at [283, 231] on circle at bounding box center [283, 242] width 22 height 22
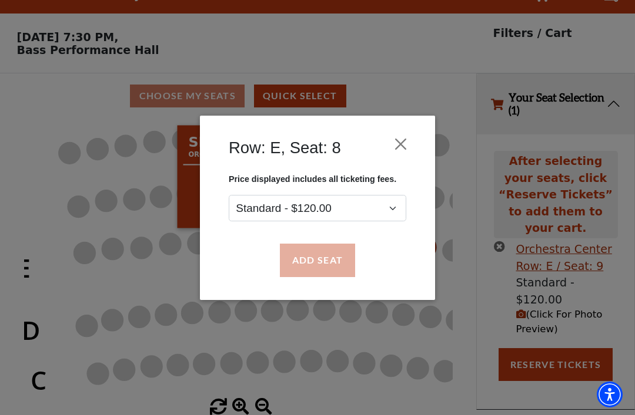
click at [318, 257] on button "Add Seat" at bounding box center [317, 260] width 75 height 33
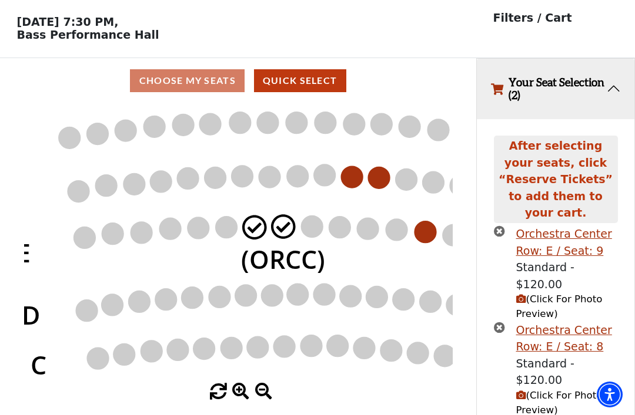
scroll to position [63, 0]
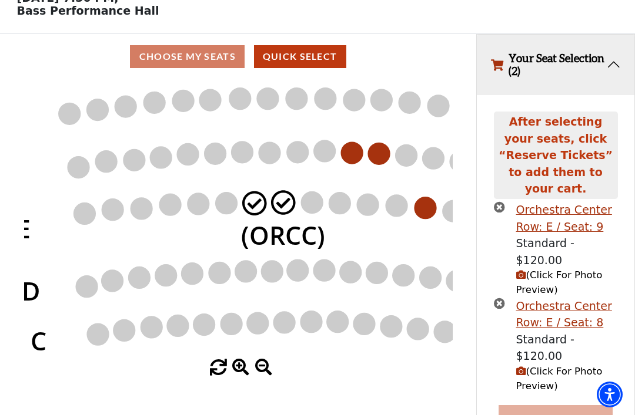
click at [551, 405] on button "Reserve Tickets" at bounding box center [555, 421] width 114 height 33
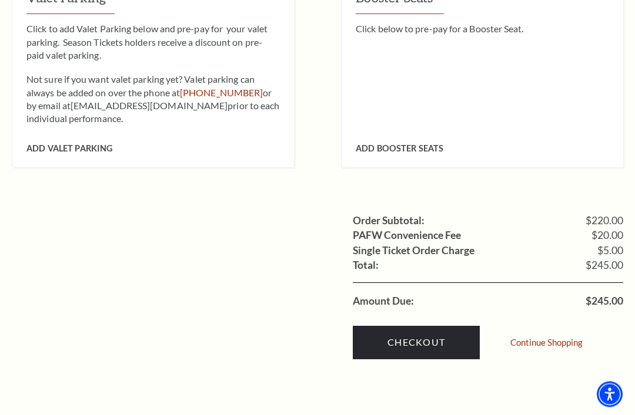
scroll to position [1025, 0]
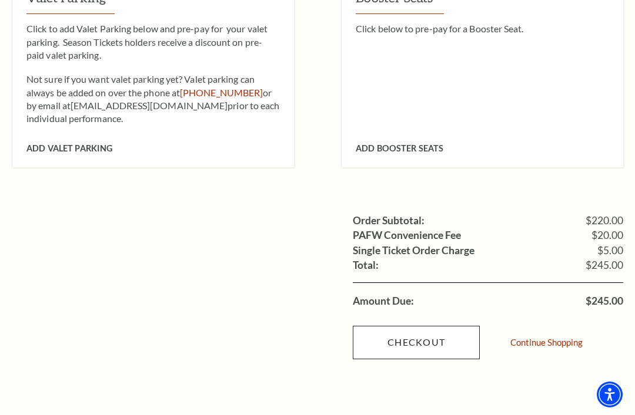
click at [412, 326] on link "Checkout" at bounding box center [416, 342] width 127 height 33
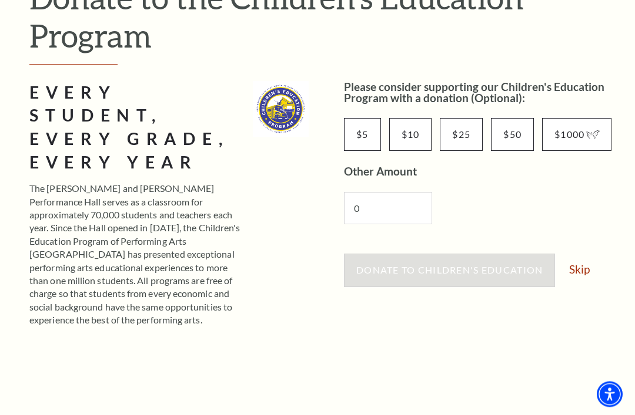
scroll to position [170, 0]
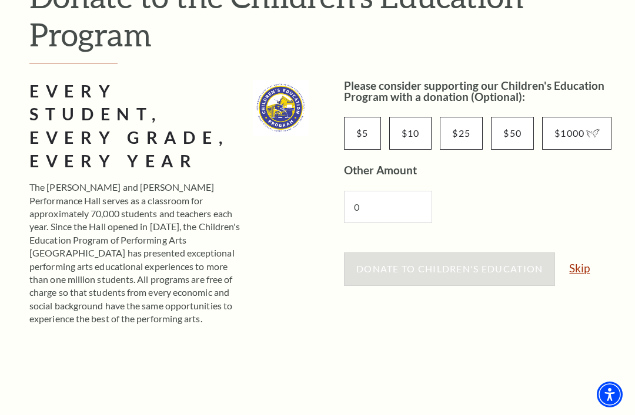
click at [582, 270] on link "Skip" at bounding box center [579, 268] width 21 height 11
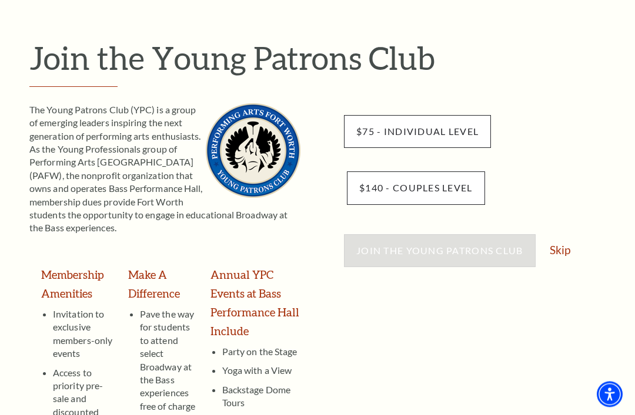
scroll to position [109, 0]
click at [563, 250] on link "Skip" at bounding box center [559, 249] width 21 height 11
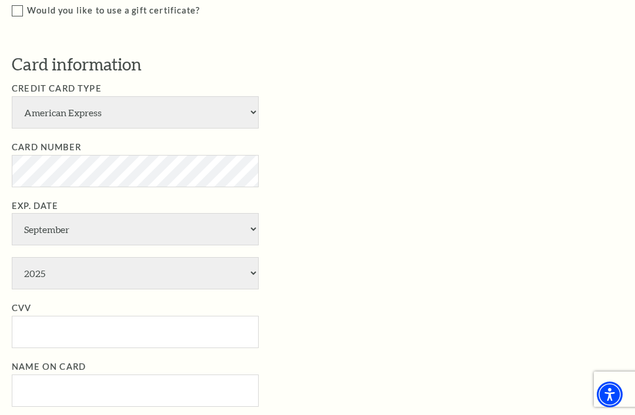
scroll to position [619, 0]
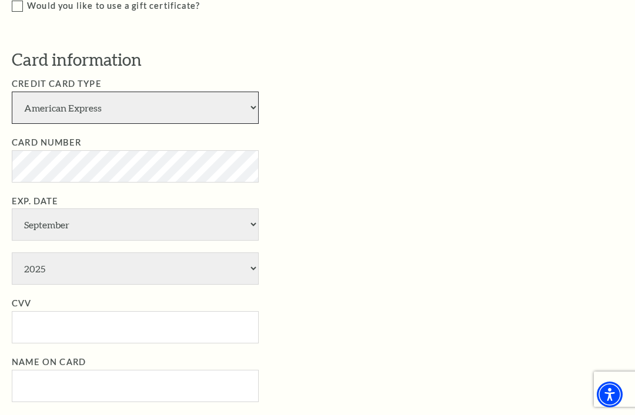
click at [246, 98] on select "American Express Visa Master Card Discover" at bounding box center [135, 108] width 247 height 32
select select "25"
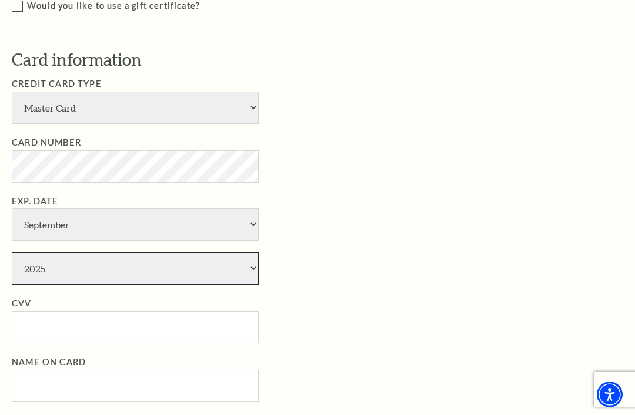
click at [250, 253] on select "2025 2026 2027 2028 2029 2030 2031 2032 2033 2034" at bounding box center [135, 269] width 247 height 32
select select "2027"
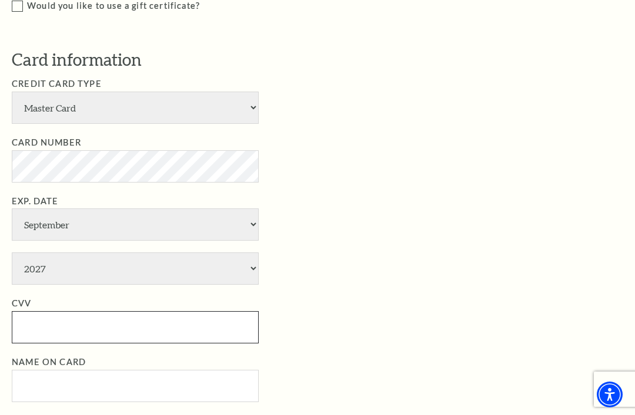
click at [115, 311] on input "CVV" at bounding box center [135, 327] width 247 height 32
type input "463"
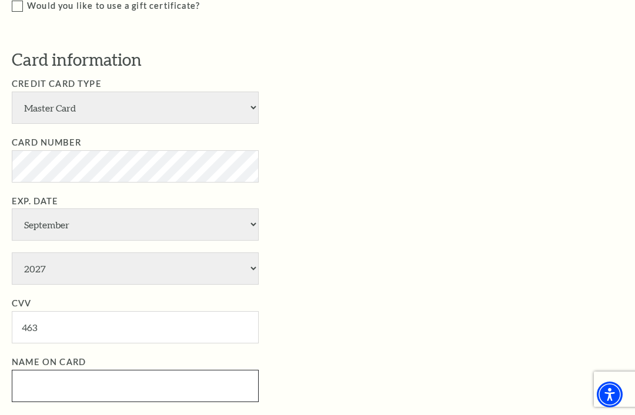
click at [155, 370] on input "Name on Card" at bounding box center [135, 386] width 247 height 32
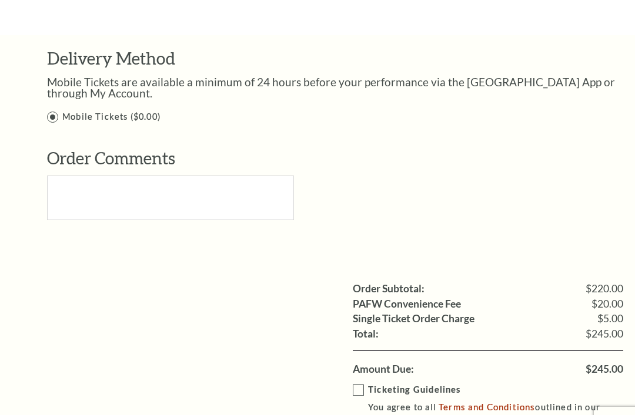
scroll to position [1177, 0]
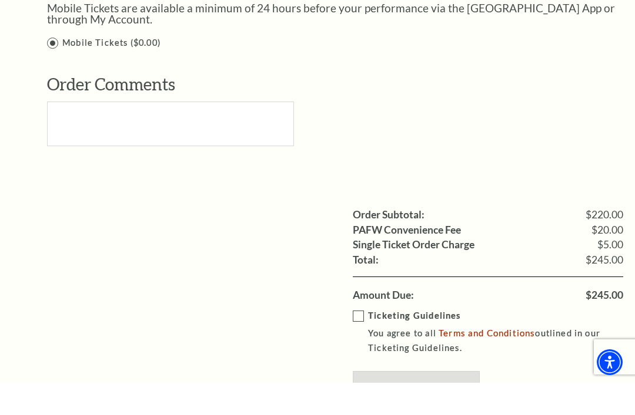
type input "[PERSON_NAME]"
click at [357, 341] on label "Ticketing Guidelines You agree to all Terms and Conditions outlined in our Tick…" at bounding box center [496, 364] width 287 height 47
click at [0, 0] on input "Ticketing Guidelines You agree to all Terms and Conditions outlined in our Tick…" at bounding box center [0, 0] width 0 height 0
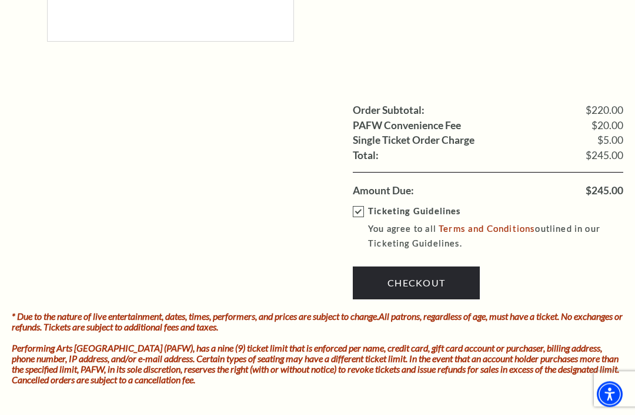
scroll to position [1314, 0]
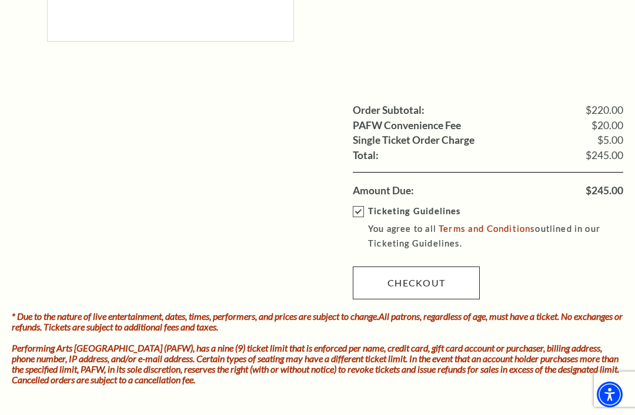
click at [417, 267] on link "Checkout" at bounding box center [416, 283] width 127 height 33
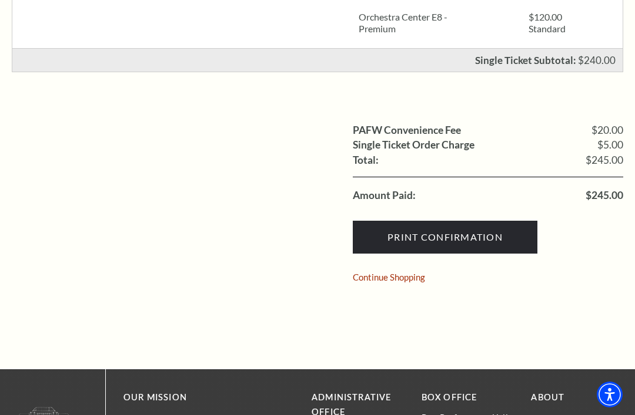
scroll to position [374, 0]
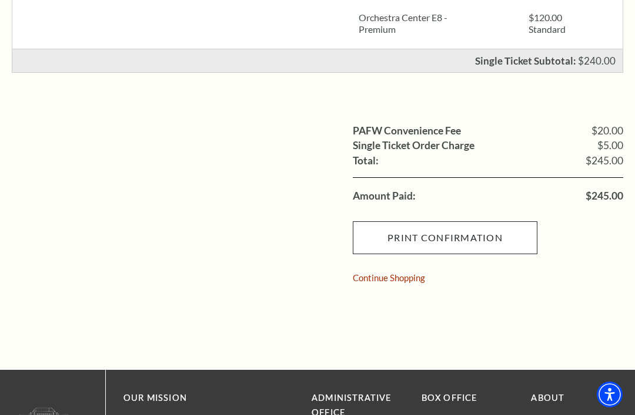
click at [439, 232] on input "Print Confirmation" at bounding box center [445, 238] width 184 height 33
